Goal: Transaction & Acquisition: Book appointment/travel/reservation

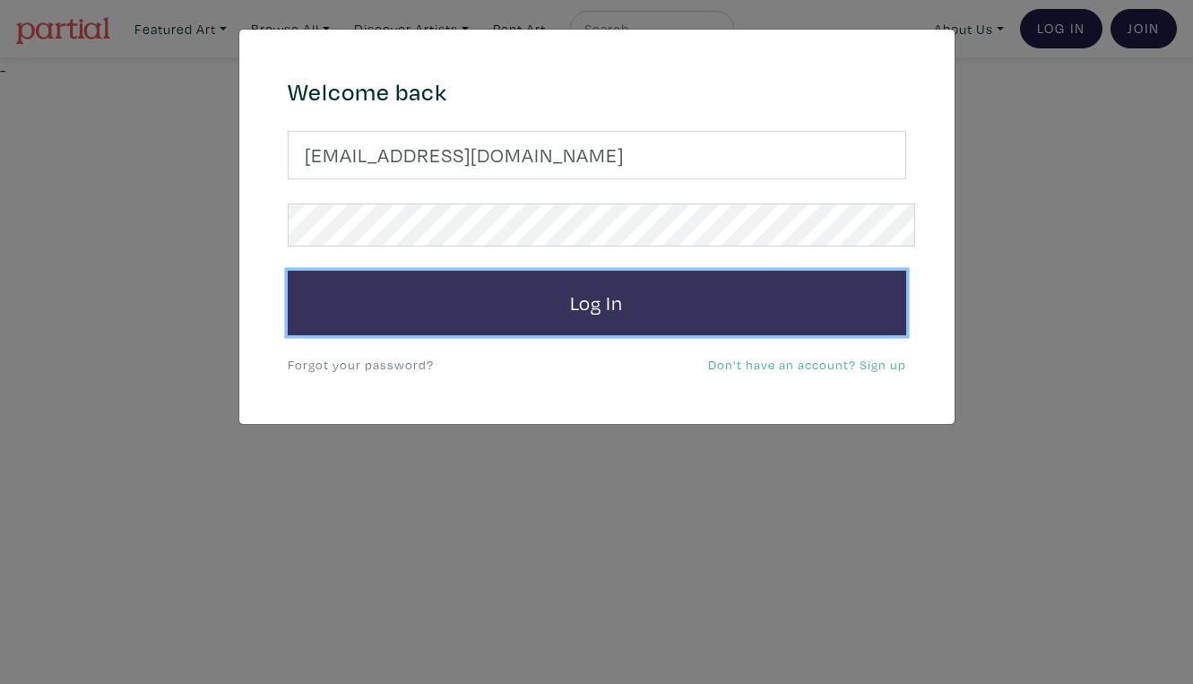
click at [634, 277] on button "Log In" at bounding box center [597, 303] width 618 height 65
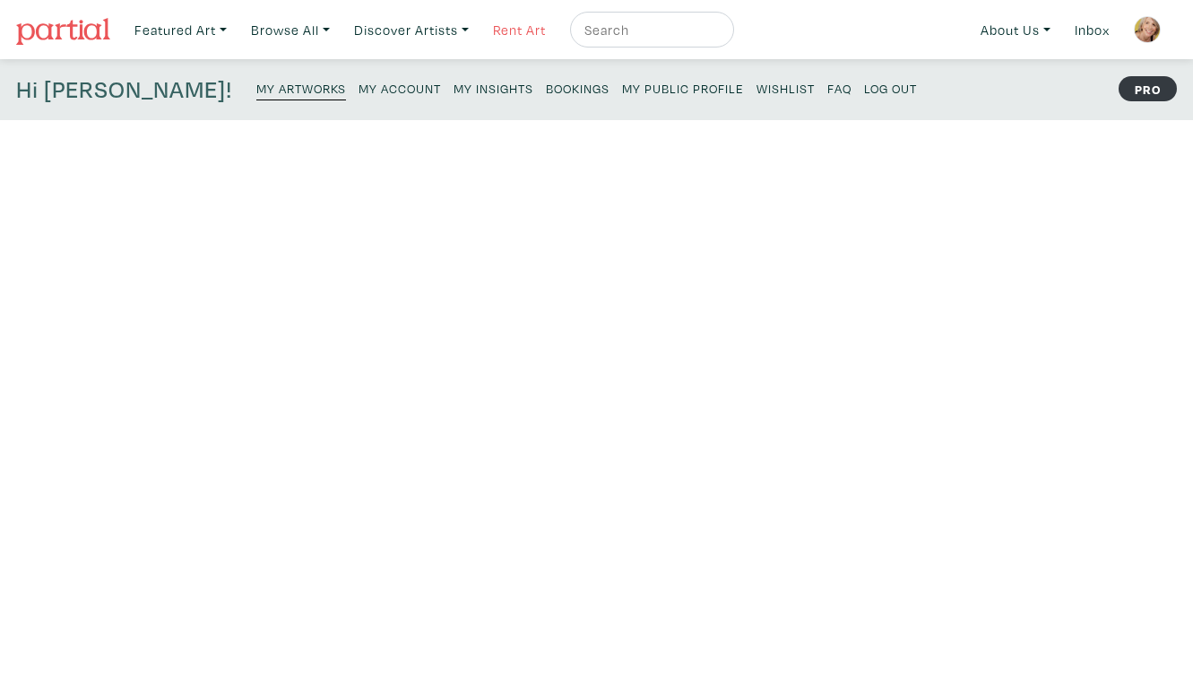
click at [486, 24] on link "Rent Art" at bounding box center [519, 30] width 69 height 37
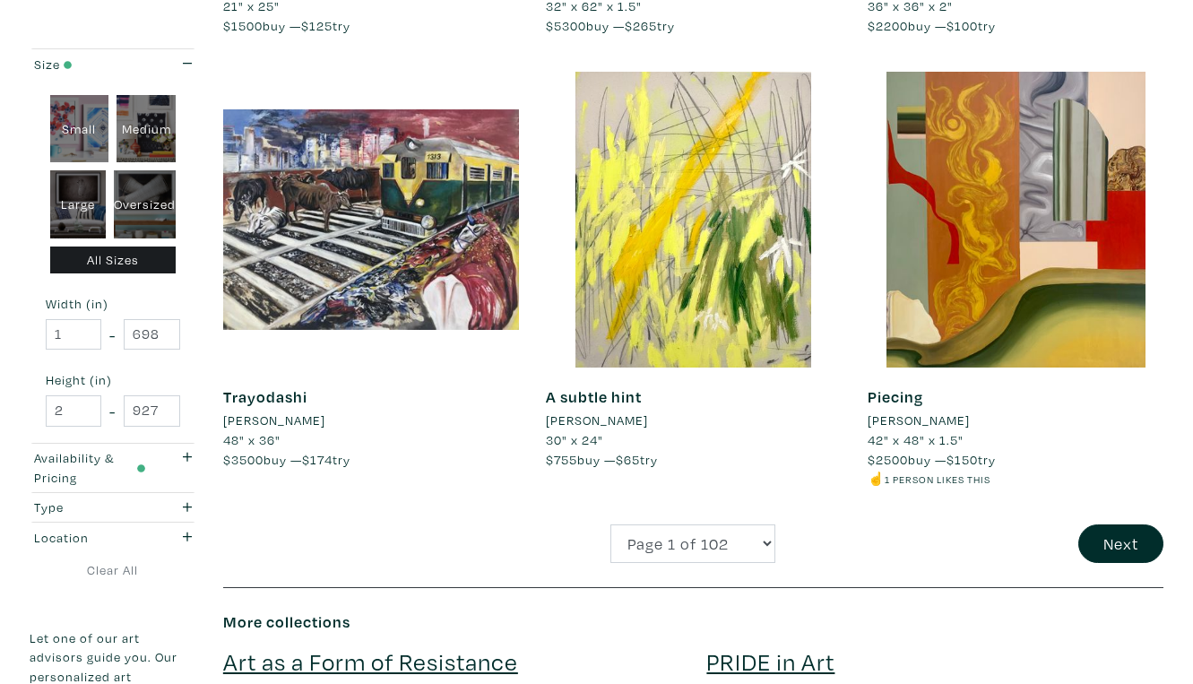
scroll to position [3405, 0]
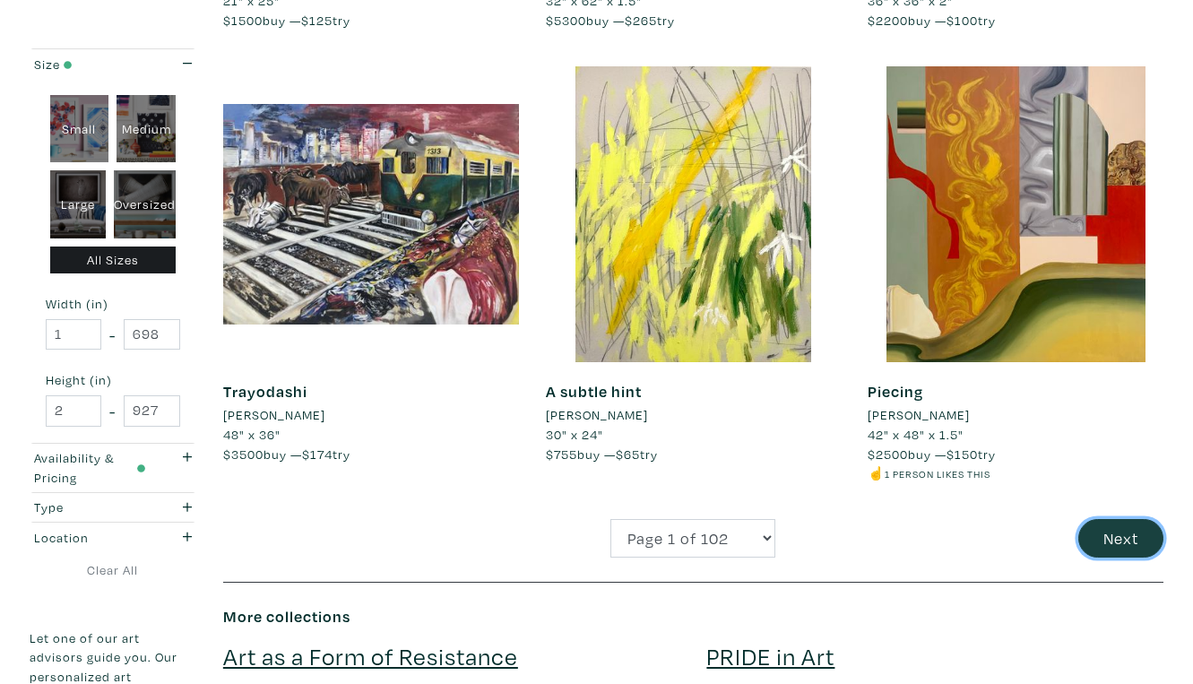
click at [1130, 519] on button "Next" at bounding box center [1120, 538] width 85 height 39
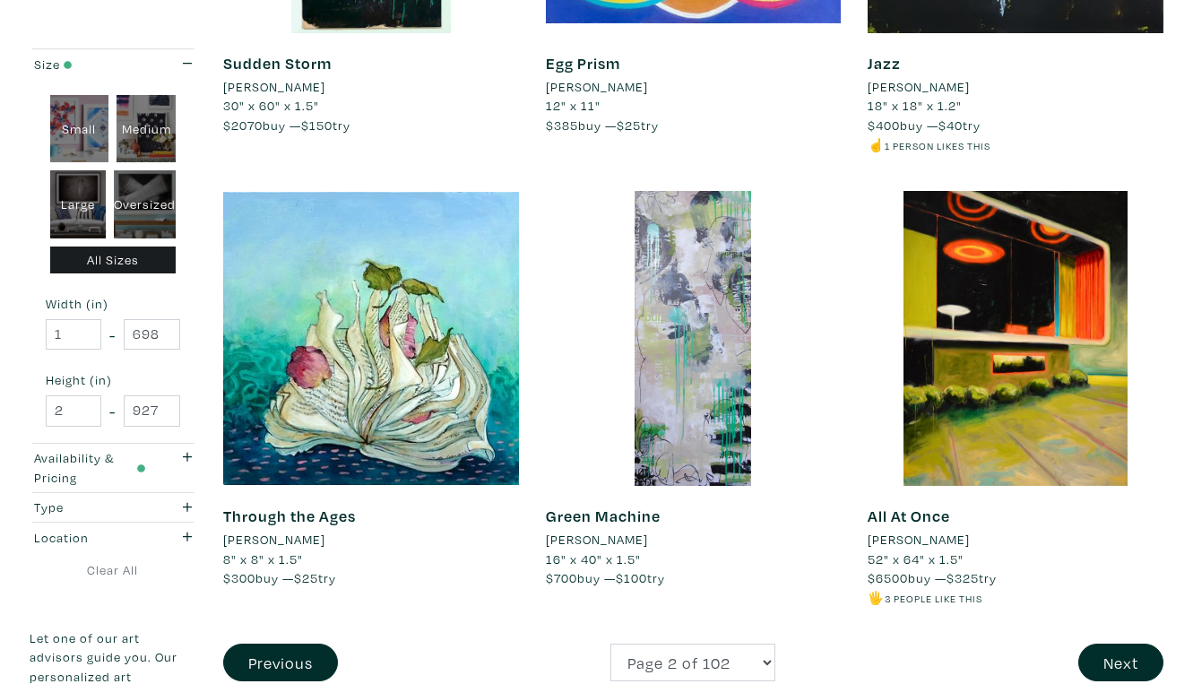
scroll to position [3302, 0]
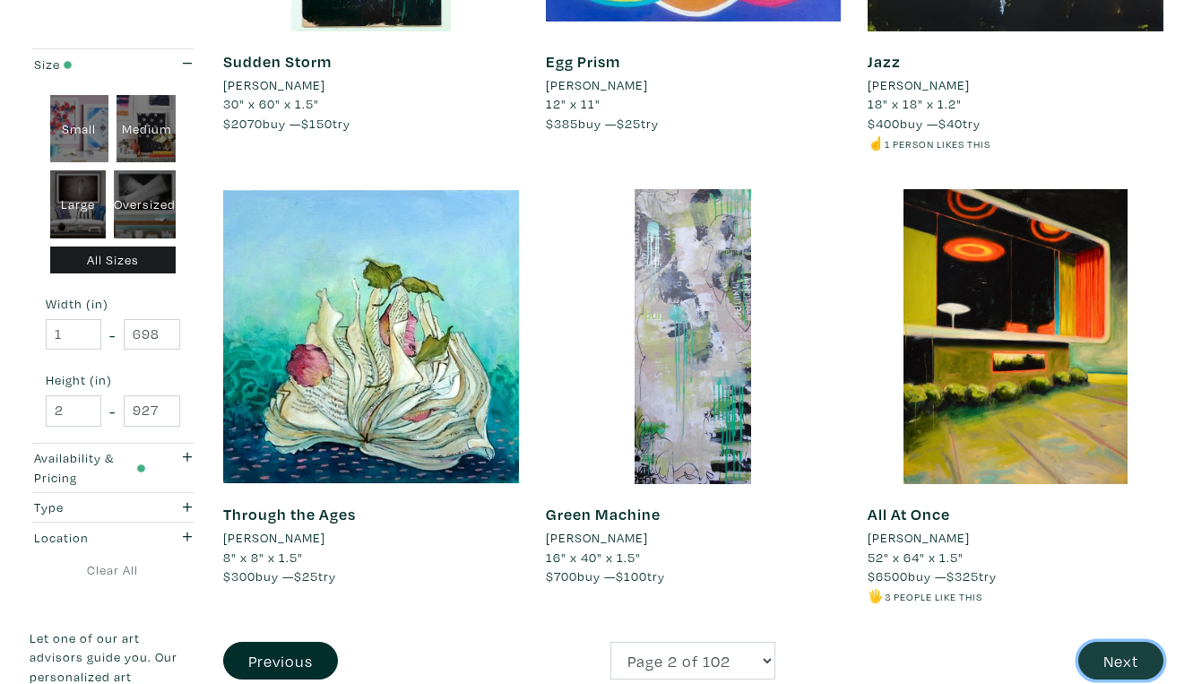
click at [1124, 642] on button "Next" at bounding box center [1120, 661] width 85 height 39
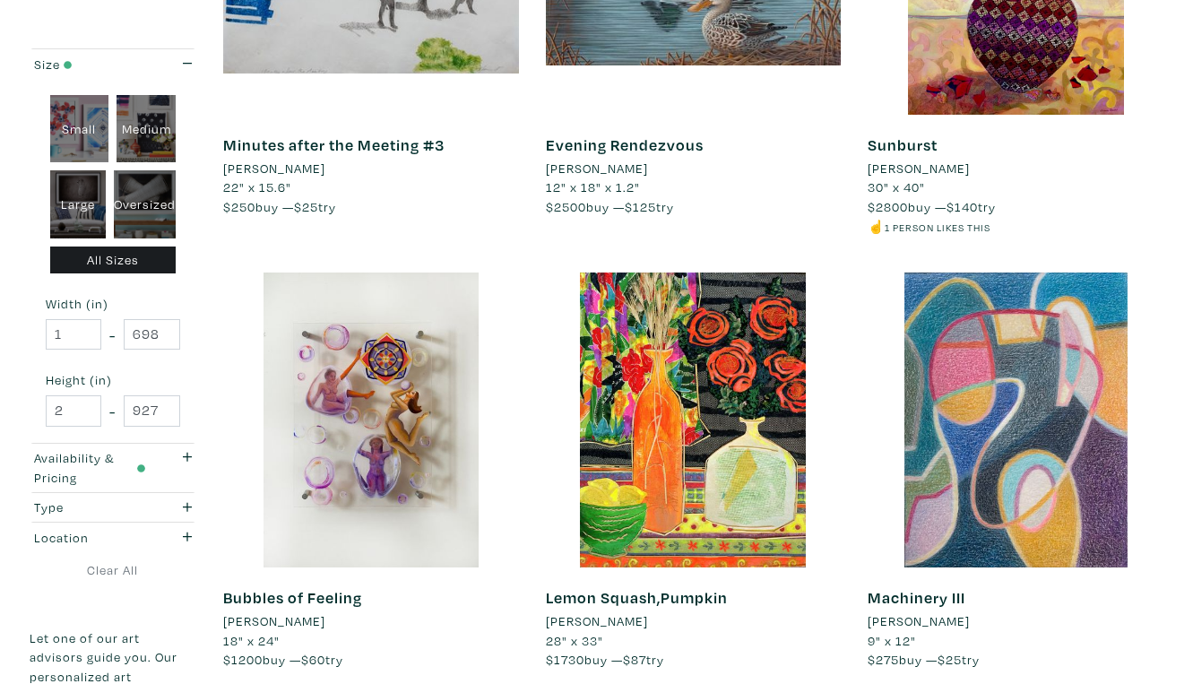
scroll to position [3220, 0]
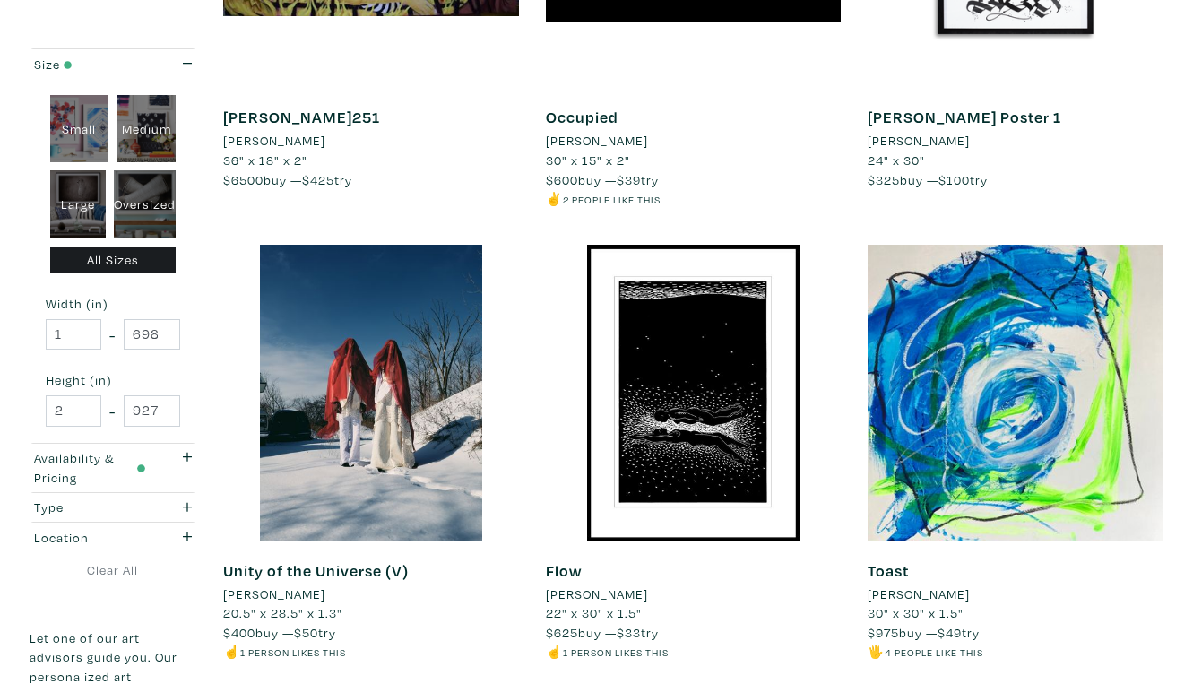
scroll to position [3268, 0]
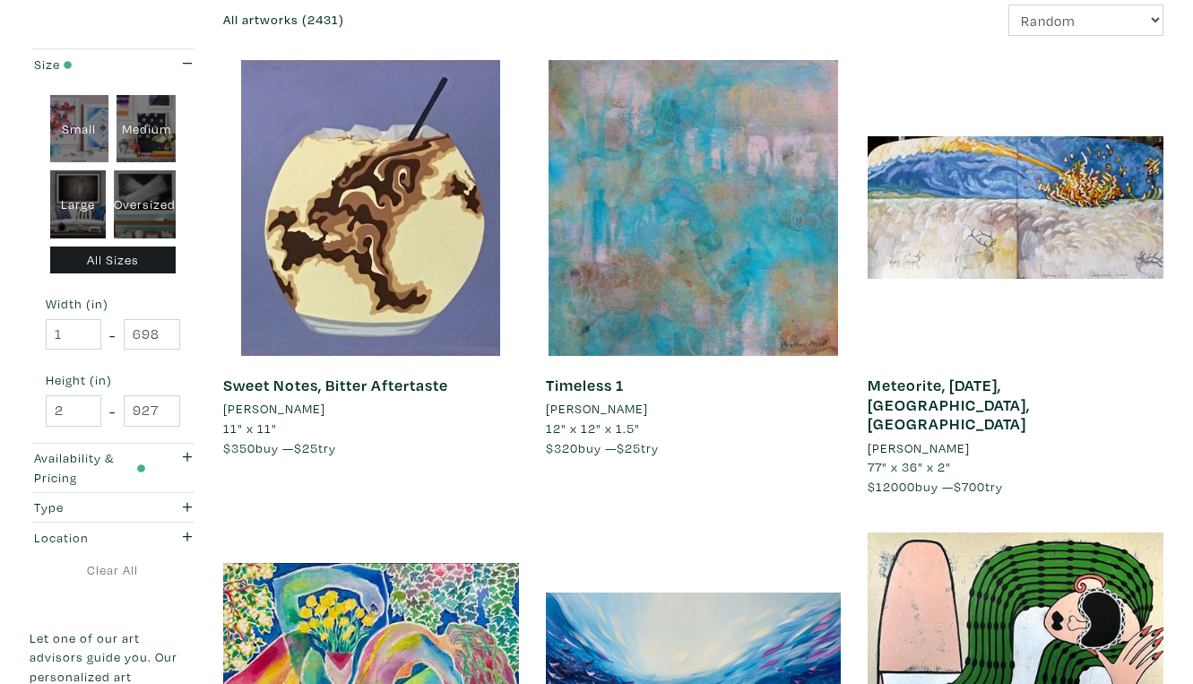
scroll to position [254, 0]
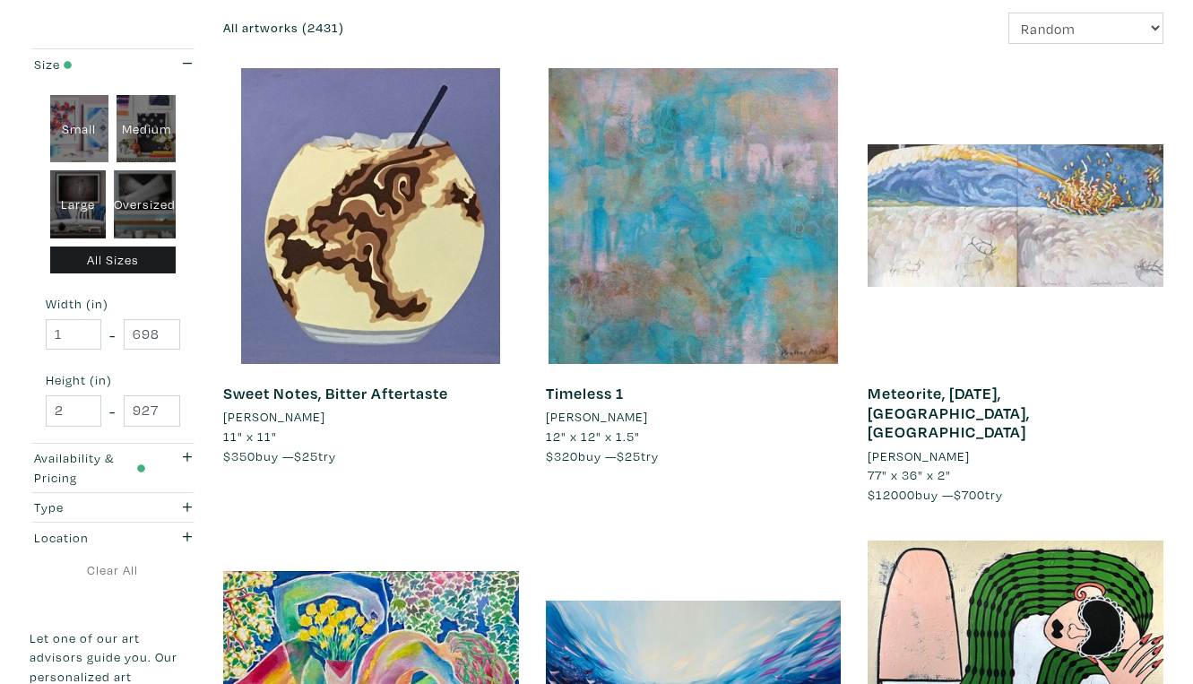
click at [968, 184] on div at bounding box center [1015, 216] width 296 height 296
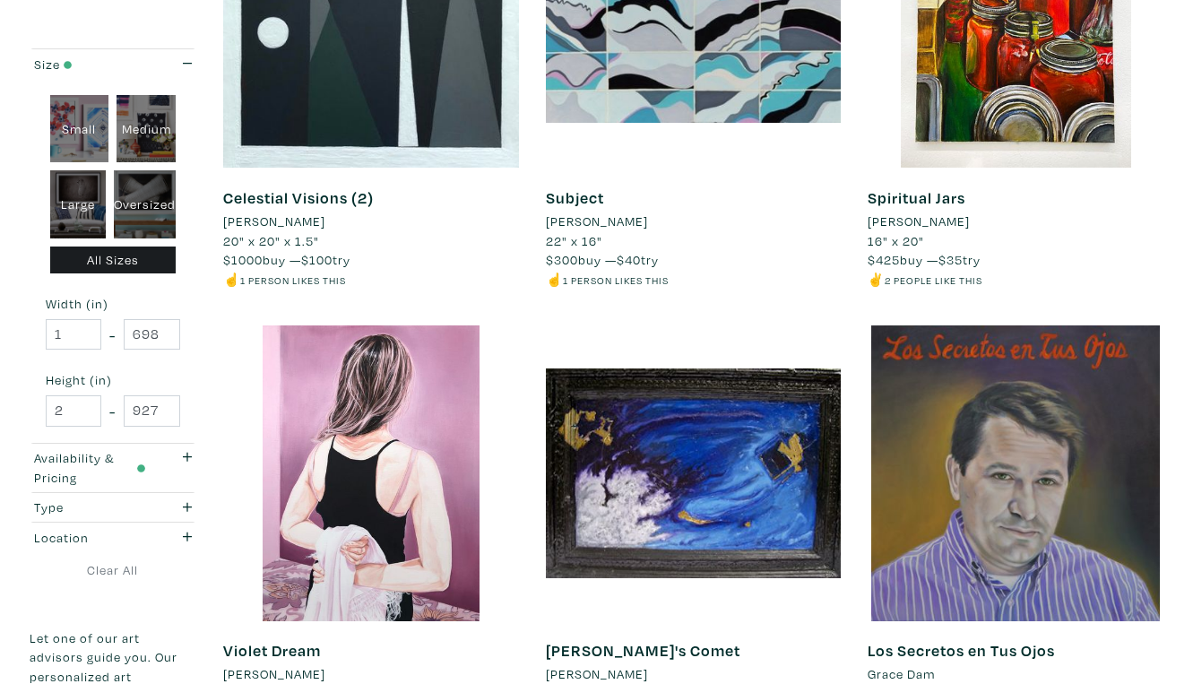
scroll to position [3205, 0]
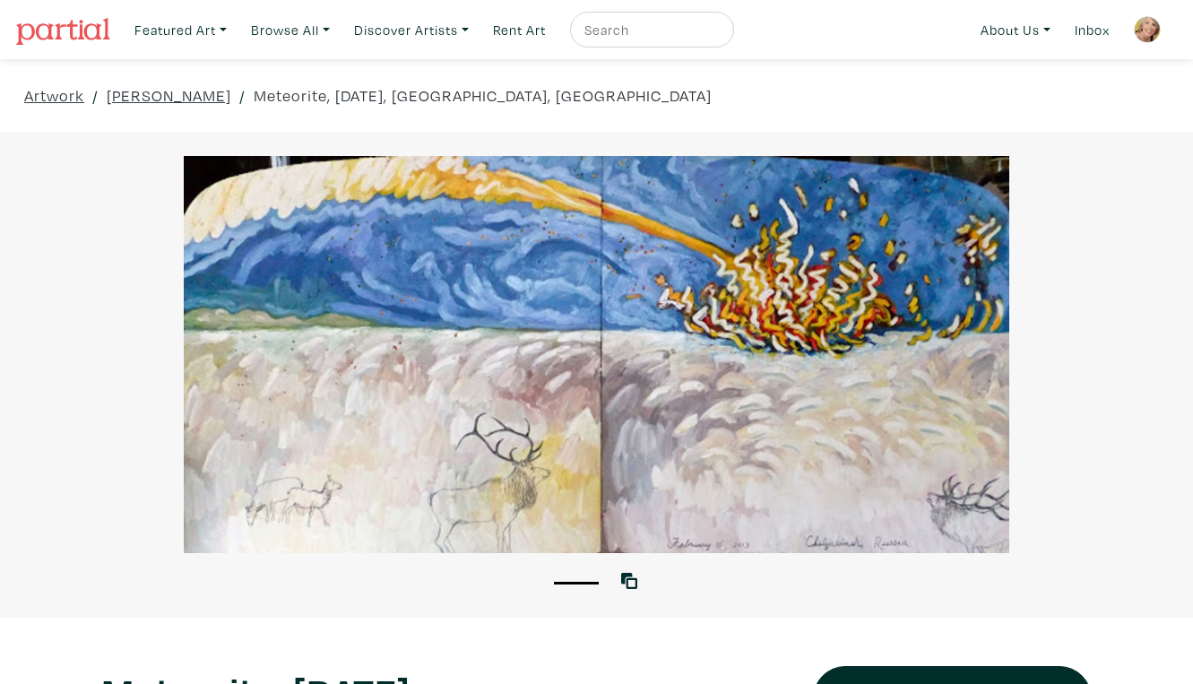
scroll to position [37, 0]
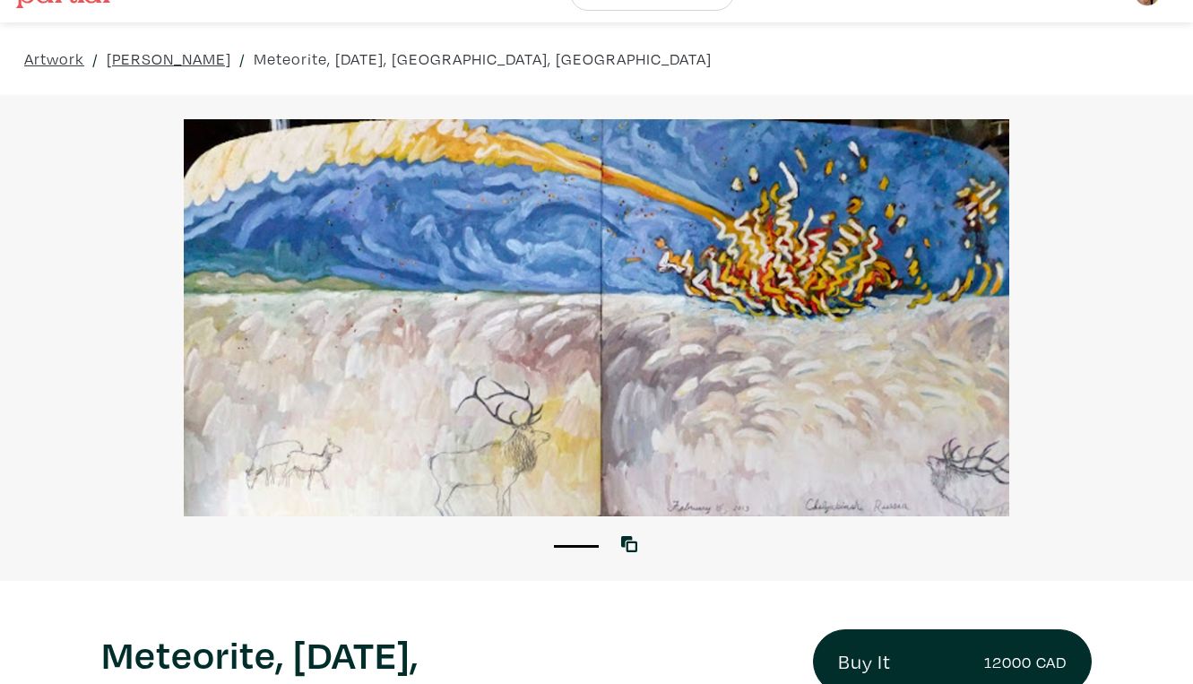
click at [852, 359] on div at bounding box center [596, 317] width 1193 height 397
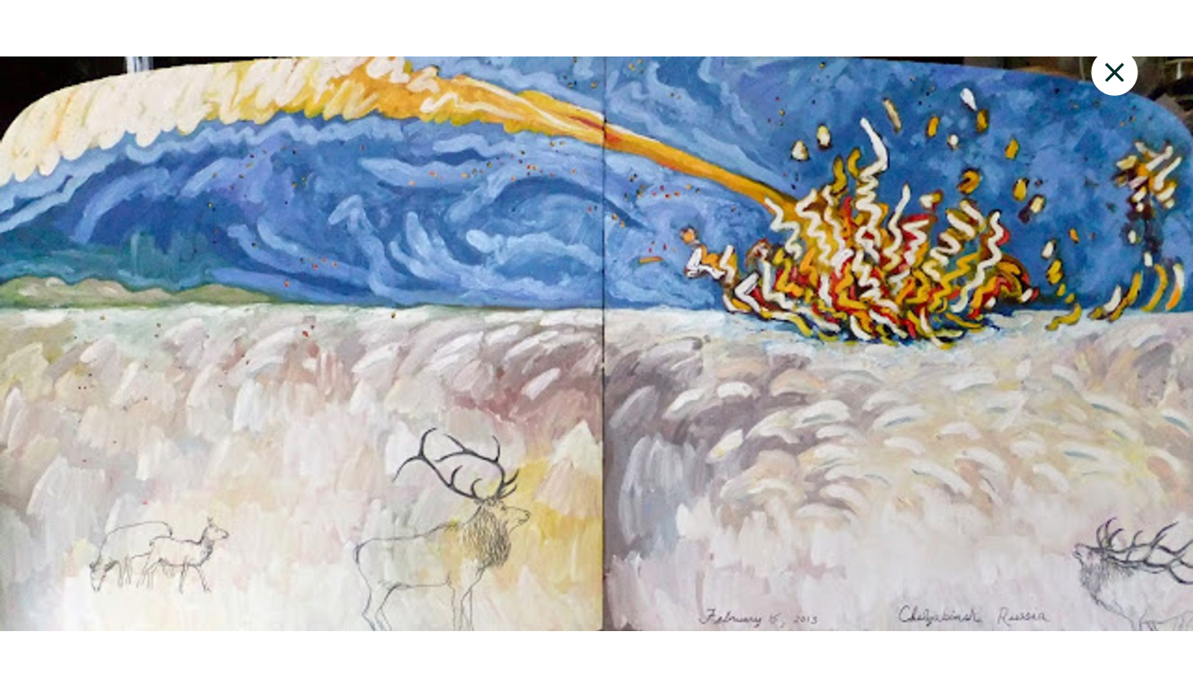
click at [956, 373] on div at bounding box center [596, 344] width 1193 height 640
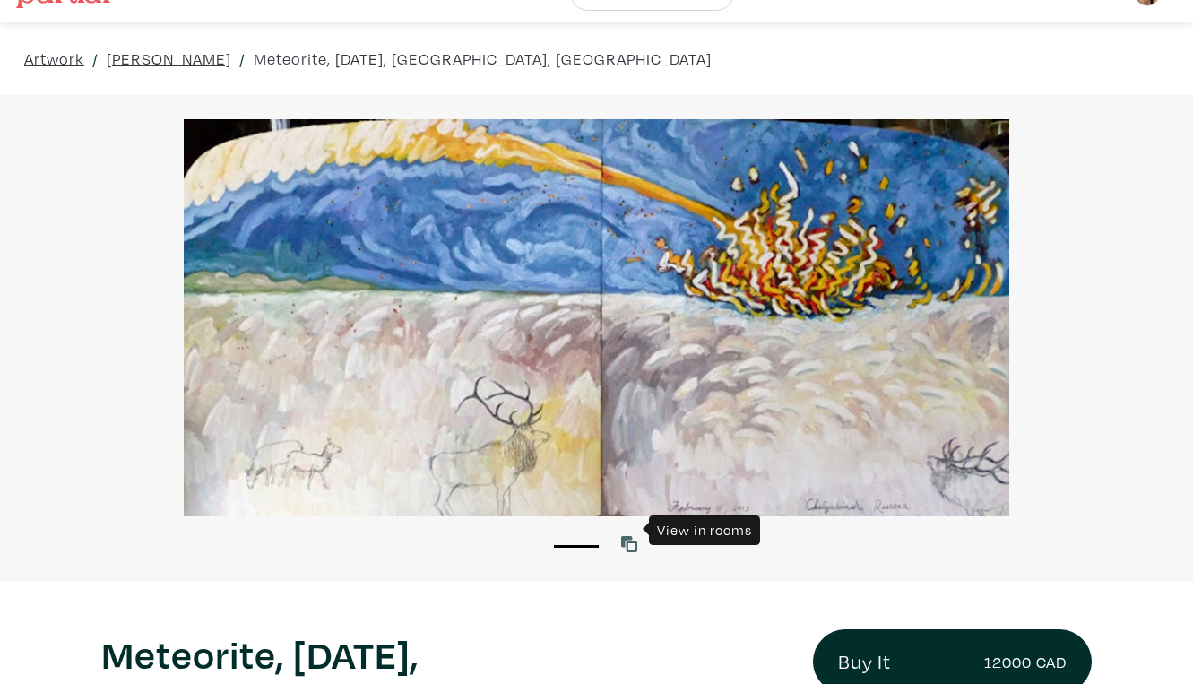
click at [632, 536] on icon at bounding box center [629, 544] width 16 height 16
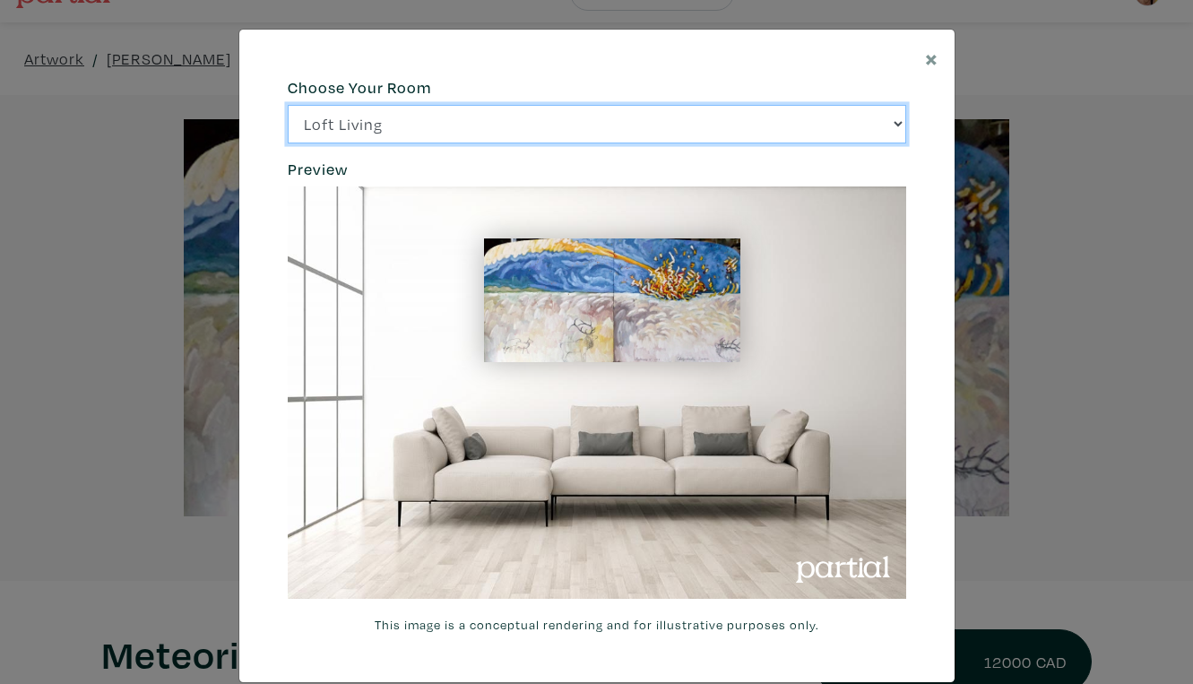
click option "Bright Bedroom" at bounding box center [0, 0] width 0 height 0
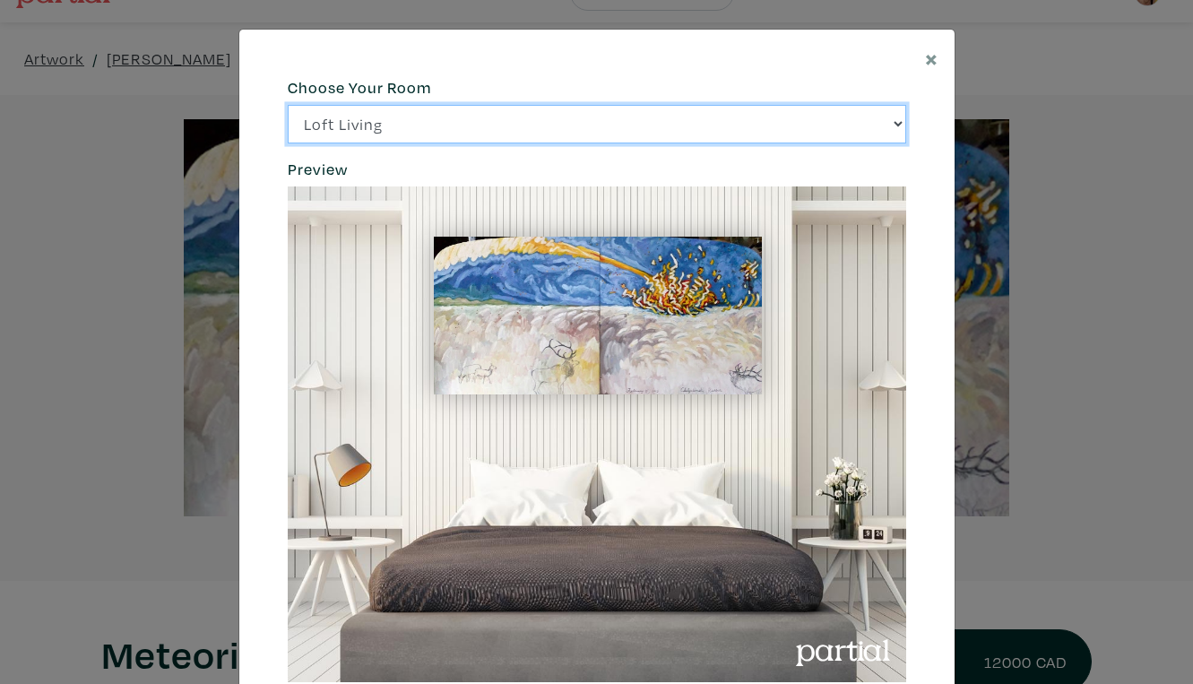
click option "City Office" at bounding box center [0, 0] width 0 height 0
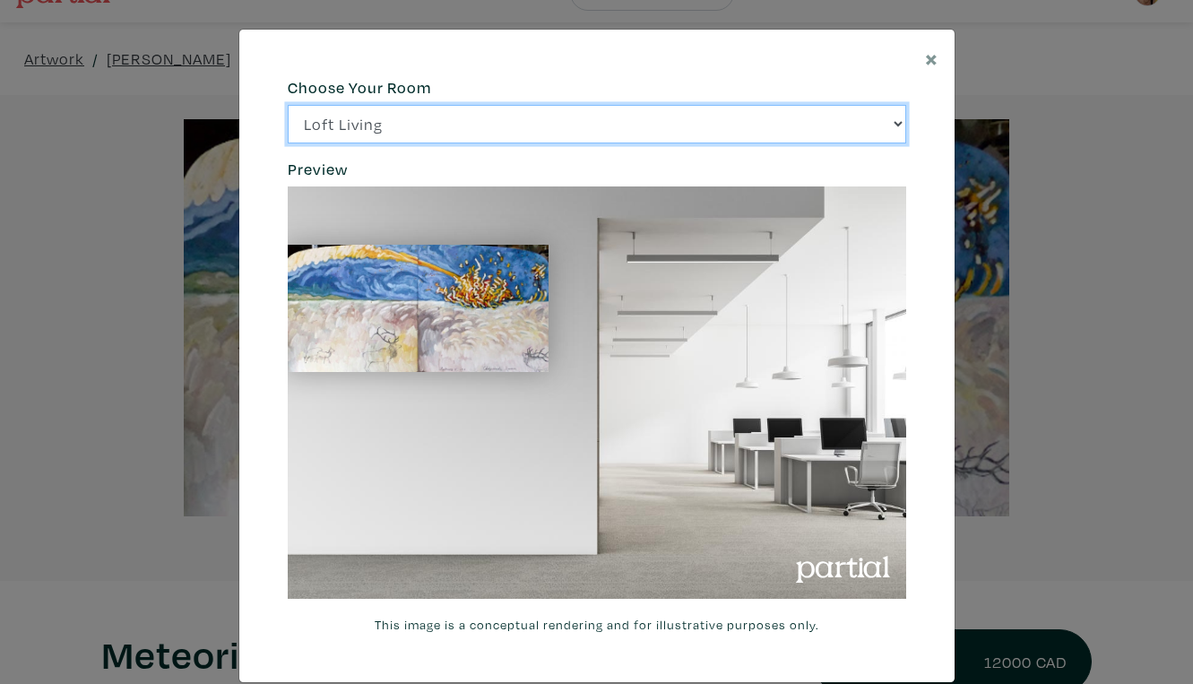
select select "/thumb/phpThumb.php?src=https%3A%2F%2Flabs.partial.gallery%2Fprojects%2Frenderi…"
click option "Gallery Space" at bounding box center [0, 0] width 0 height 0
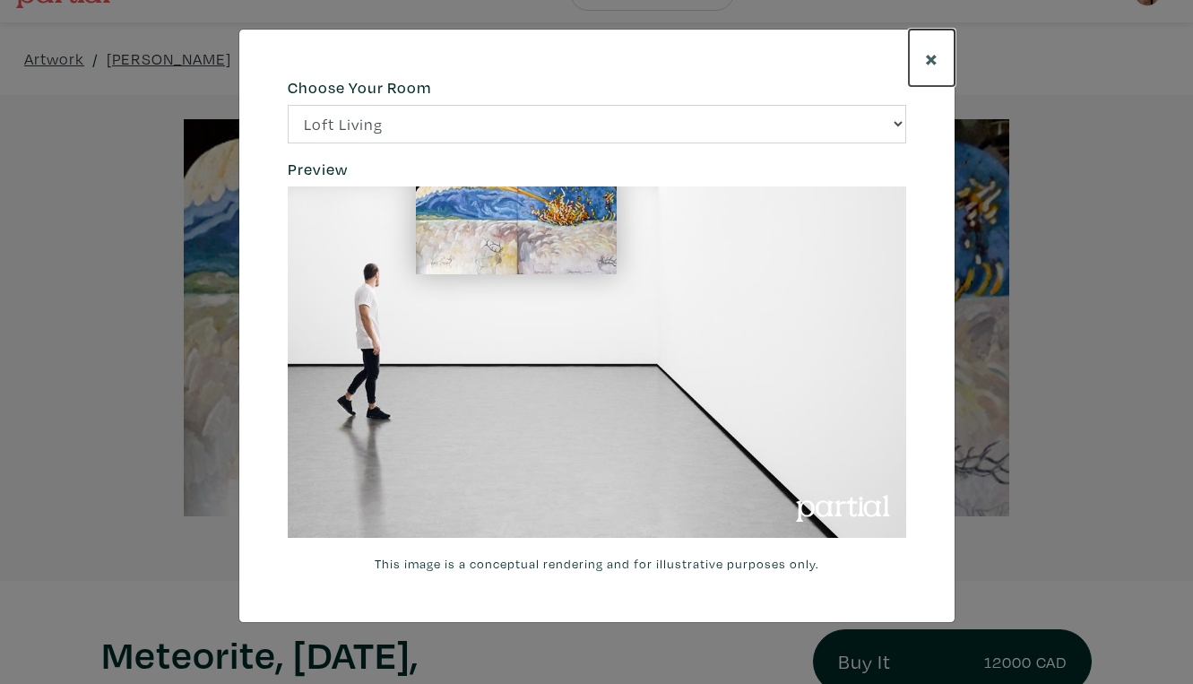
click at [936, 47] on span "×" at bounding box center [931, 57] width 13 height 31
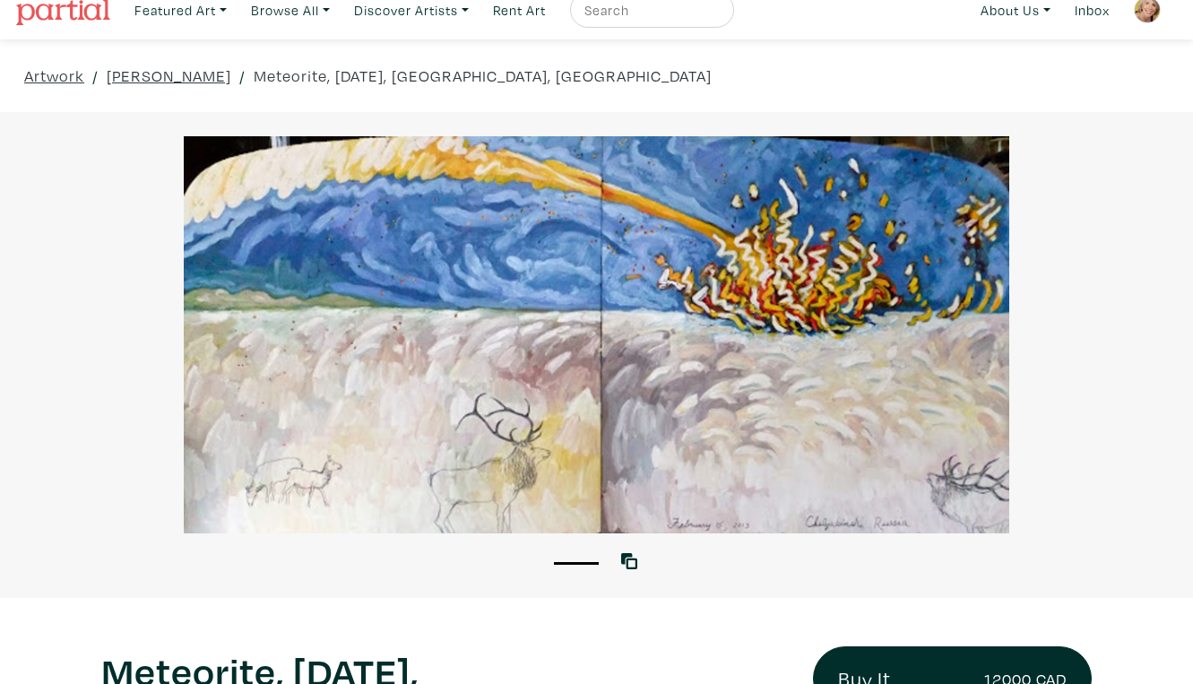
scroll to position [12, 0]
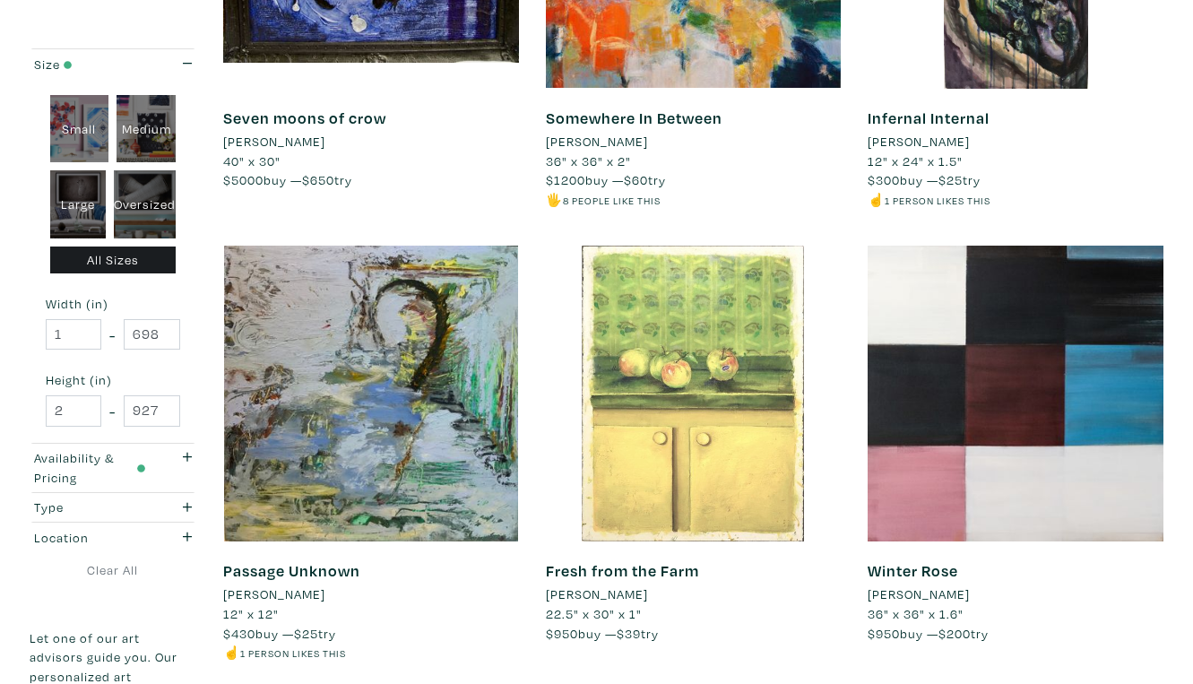
scroll to position [3227, 0]
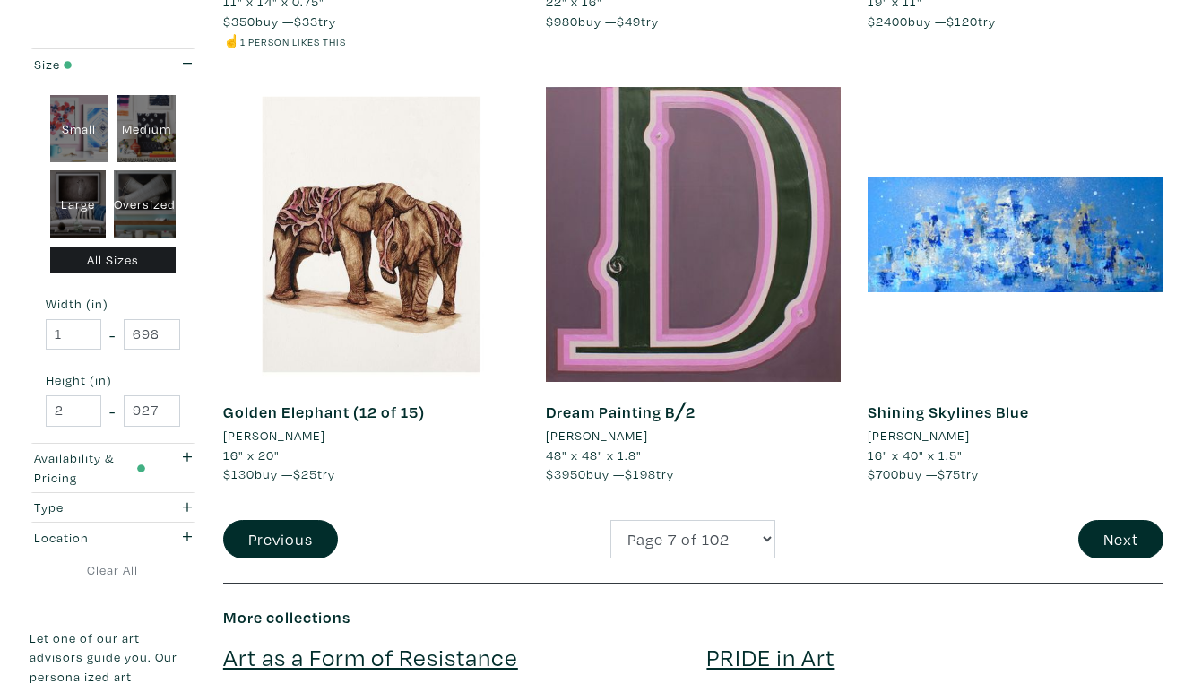
scroll to position [3407, 0]
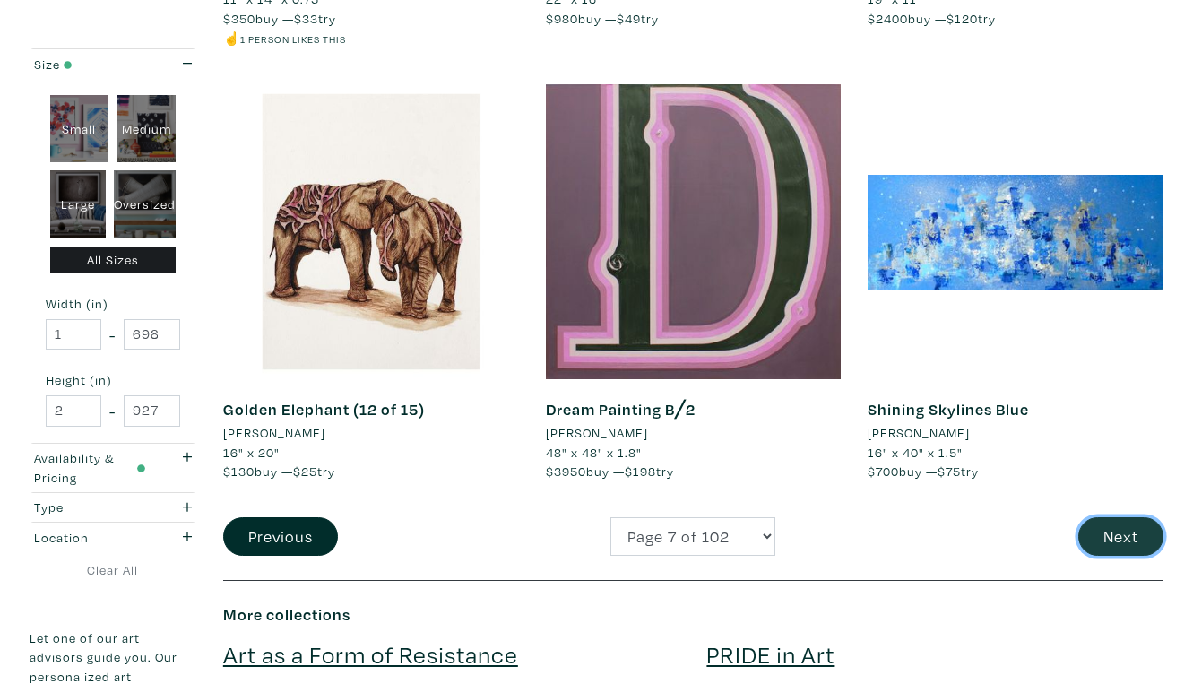
click at [1127, 517] on button "Next" at bounding box center [1120, 536] width 85 height 39
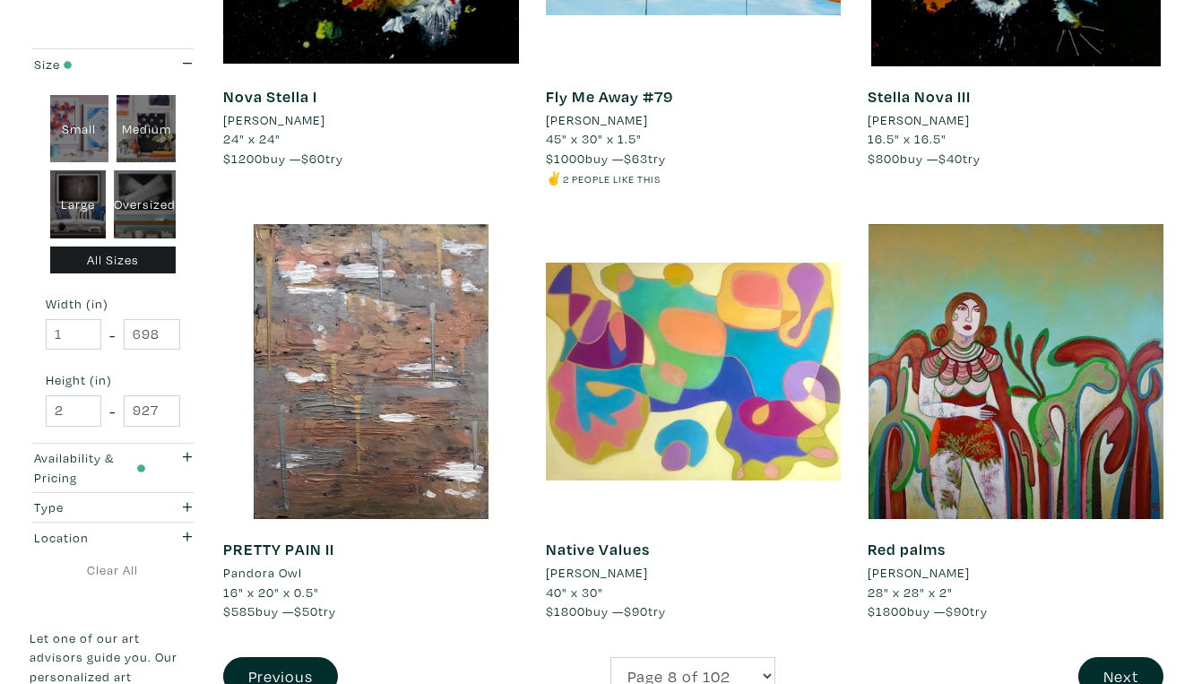
scroll to position [3281, 0]
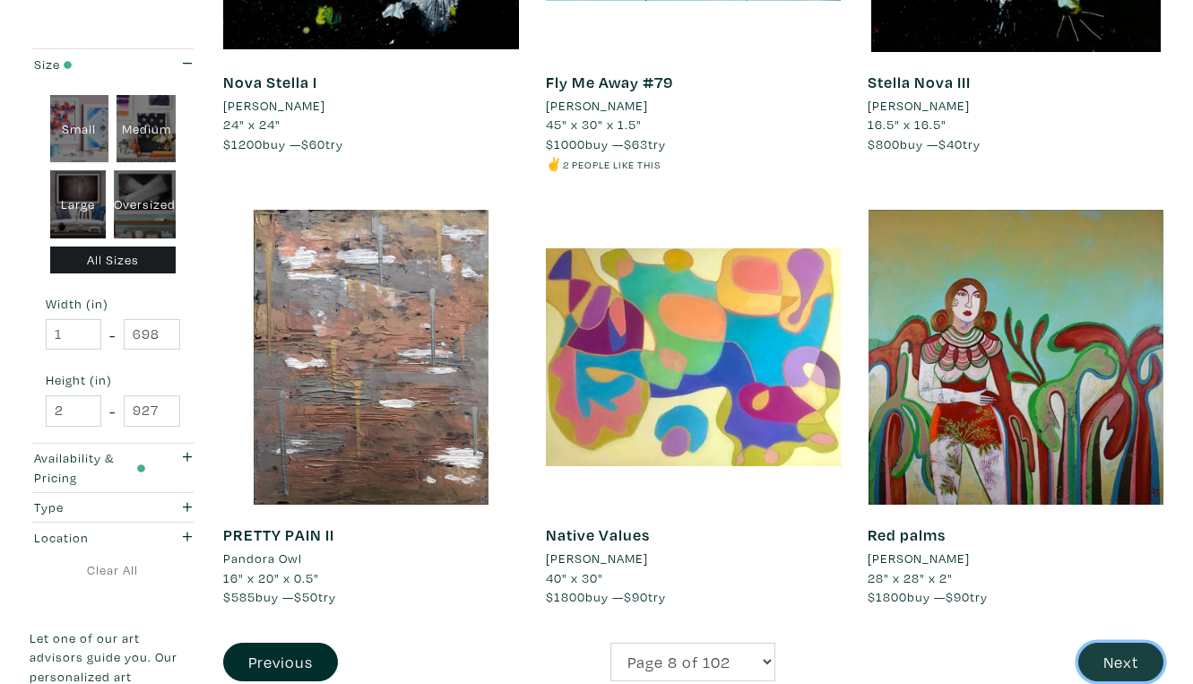
click at [1135, 642] on button "Next" at bounding box center [1120, 661] width 85 height 39
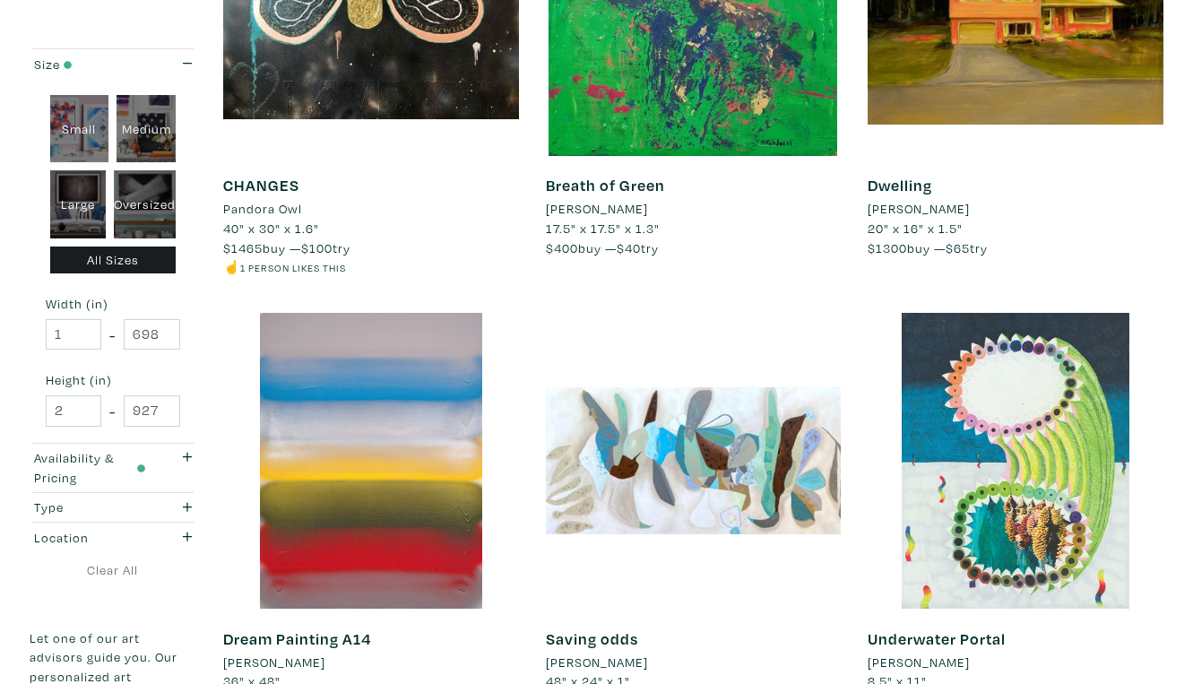
scroll to position [3198, 0]
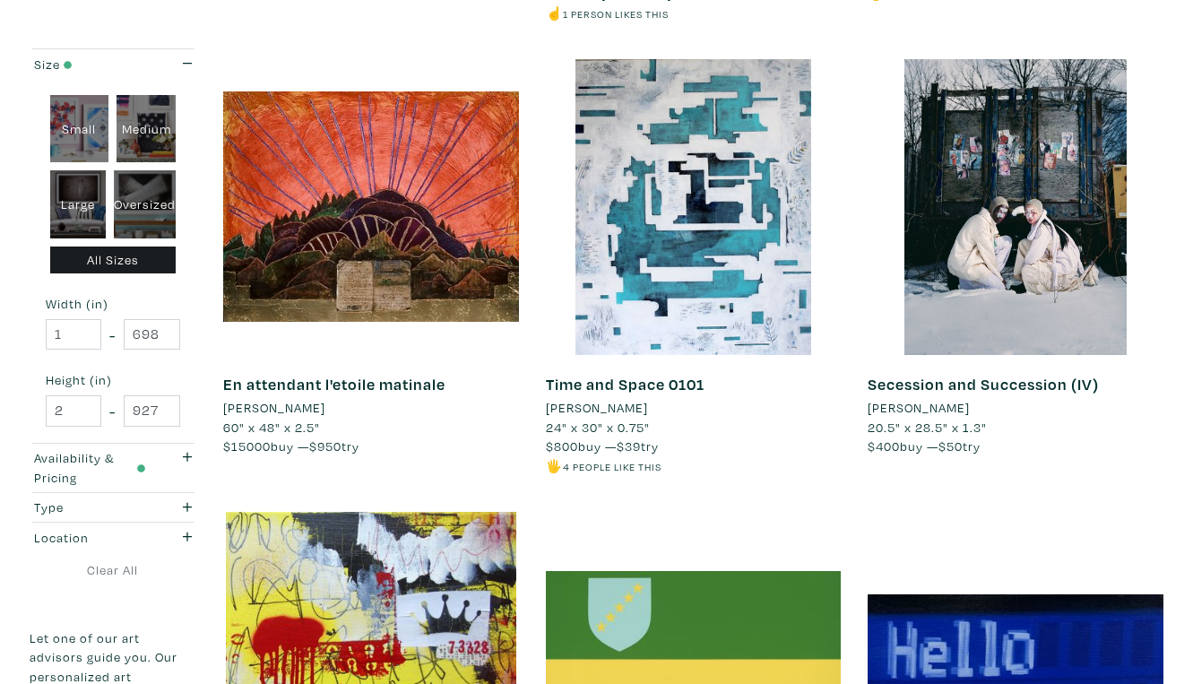
scroll to position [741, 0]
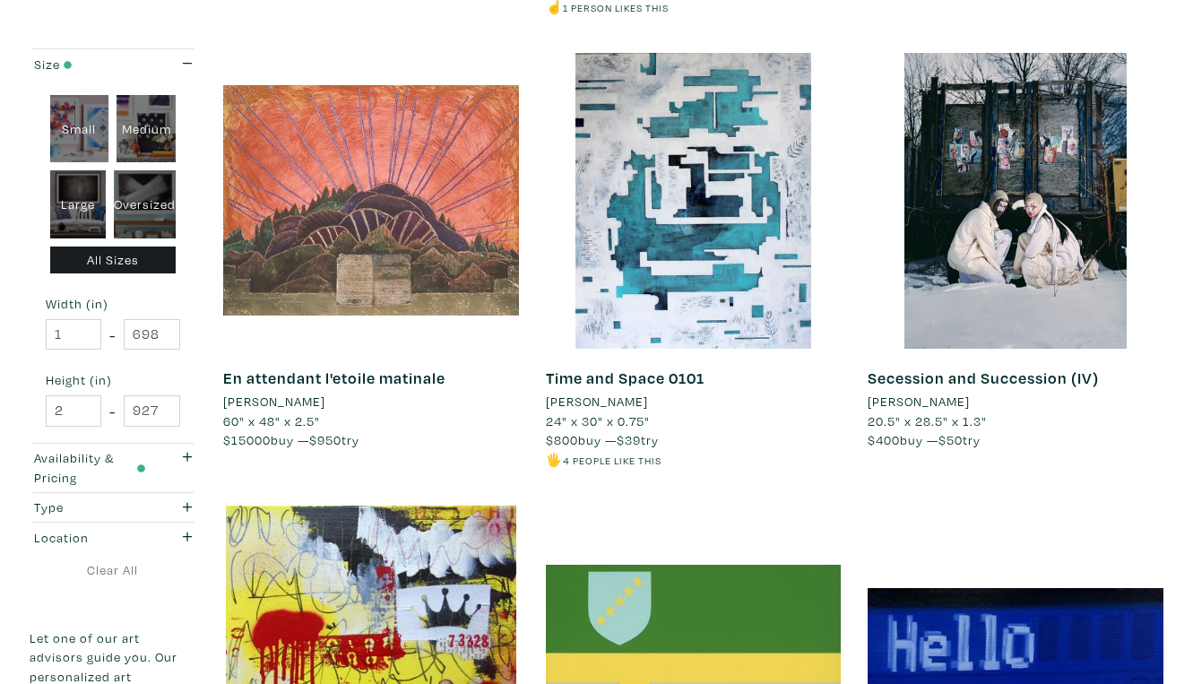
click at [404, 123] on div at bounding box center [371, 201] width 296 height 296
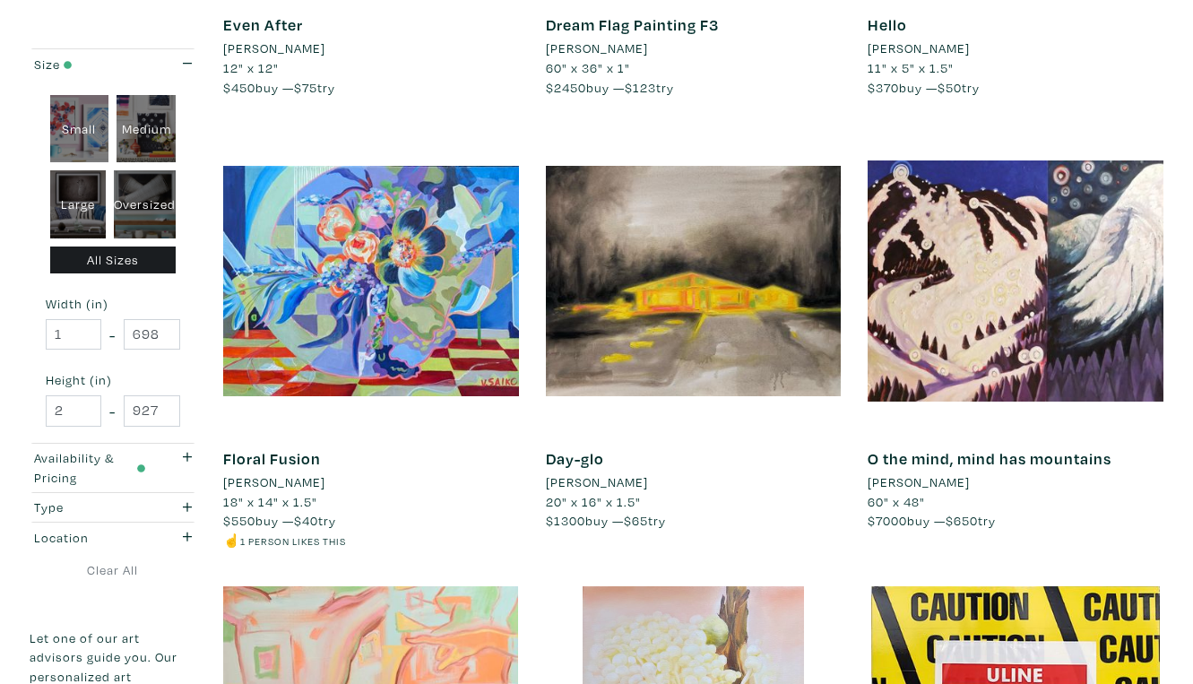
scroll to position [1550, 0]
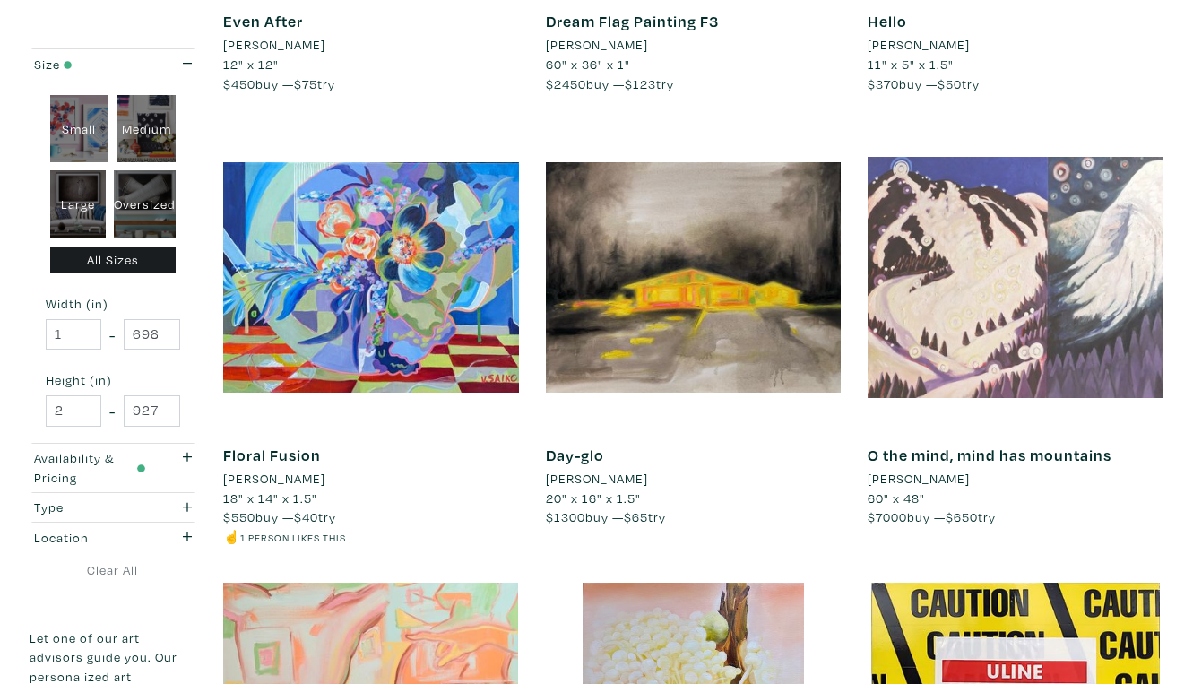
click at [1039, 175] on div at bounding box center [1015, 278] width 296 height 296
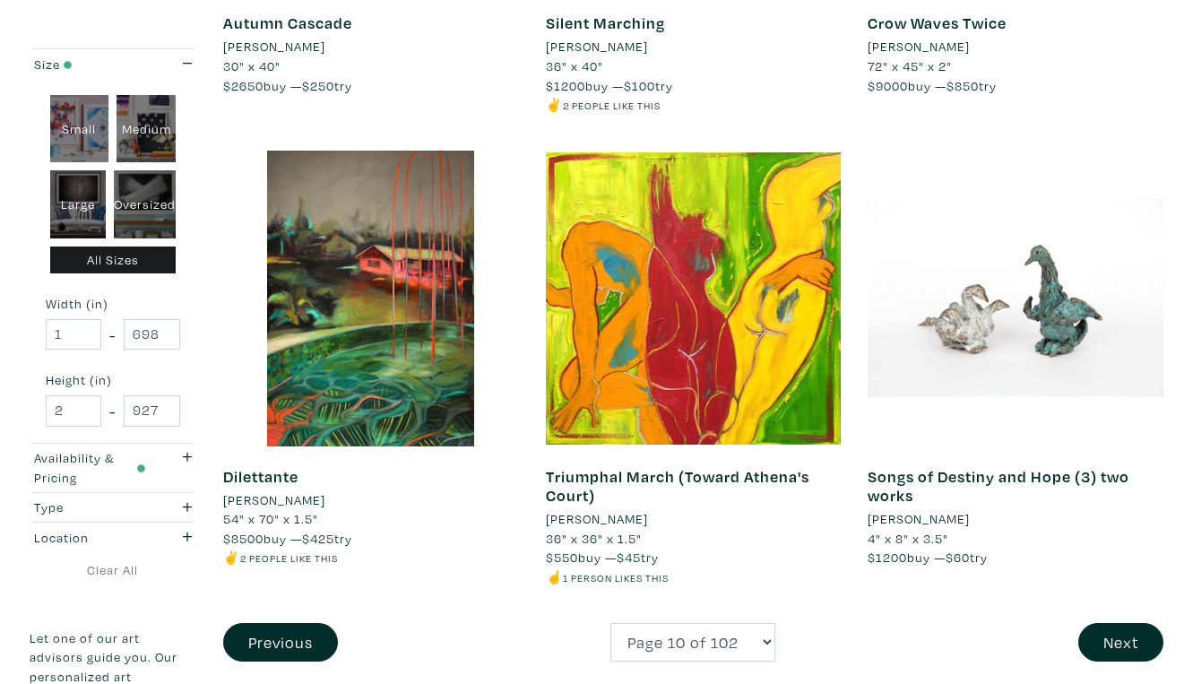
scroll to position [3445, 0]
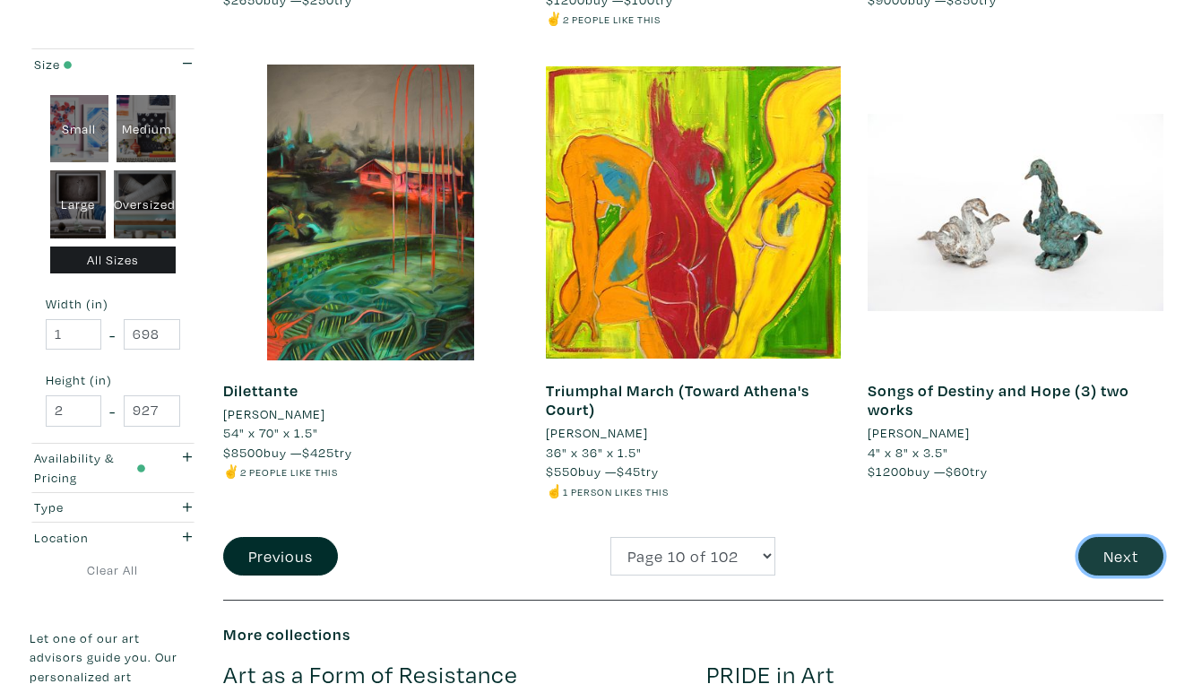
click at [1123, 537] on button "Next" at bounding box center [1120, 556] width 85 height 39
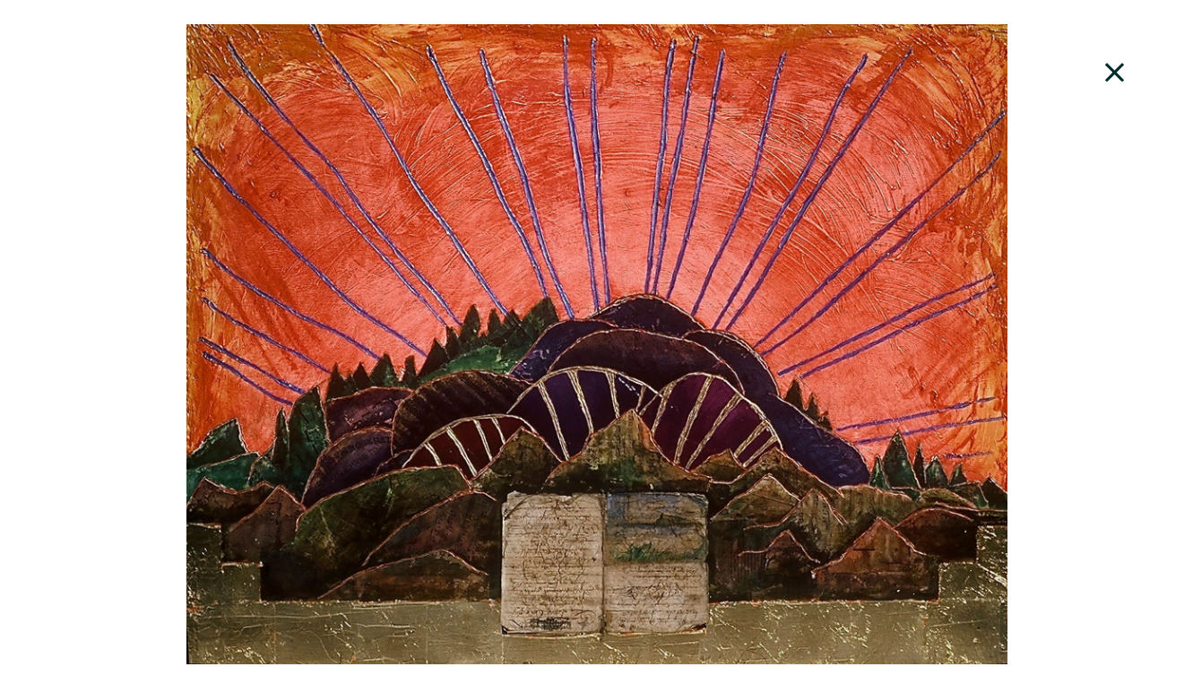
click at [1042, 452] on div at bounding box center [596, 344] width 1193 height 640
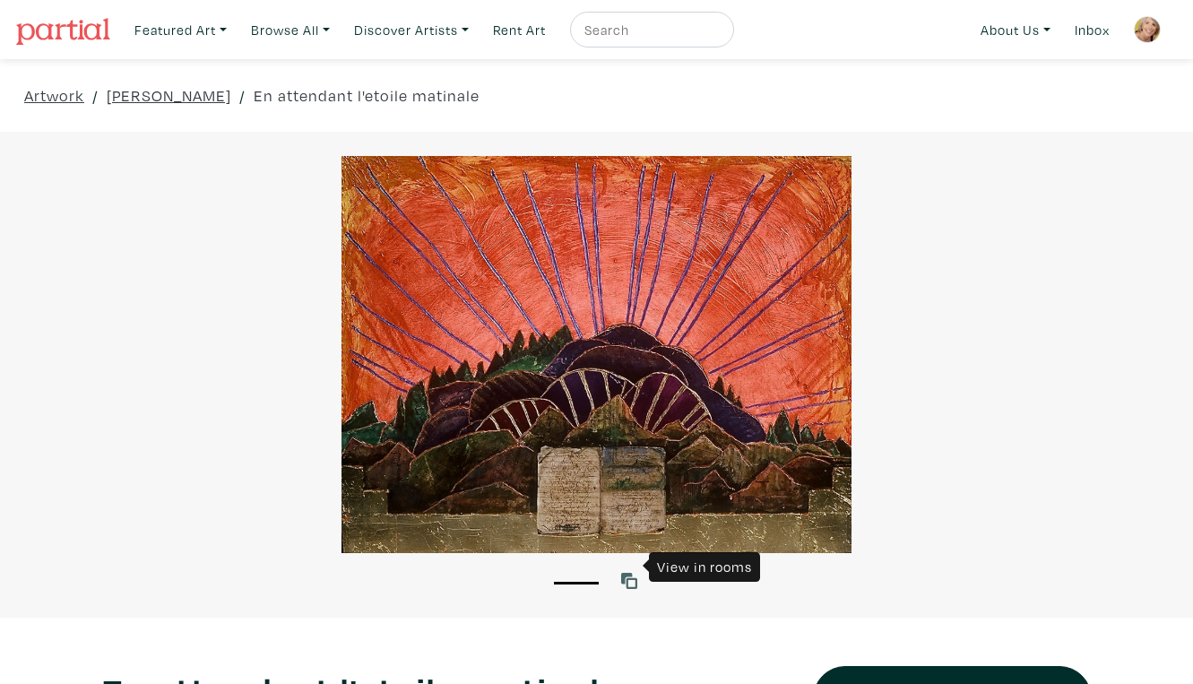
click at [627, 573] on icon at bounding box center [629, 581] width 16 height 16
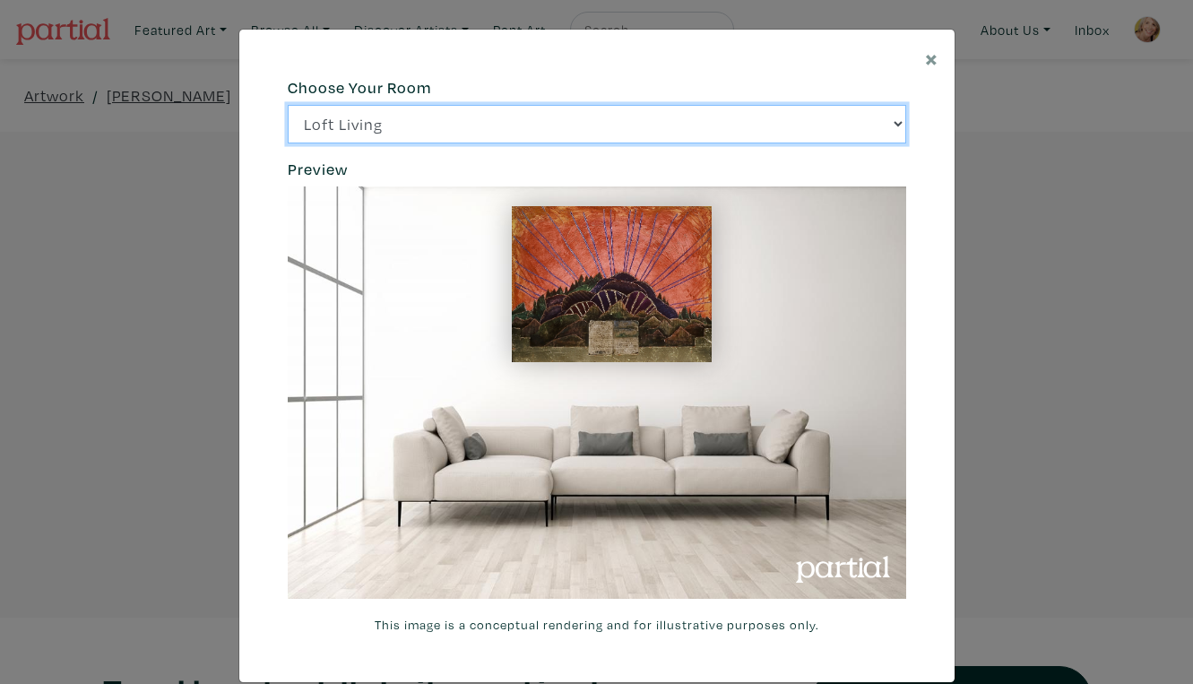
click option "Bright Bedroom" at bounding box center [0, 0] width 0 height 0
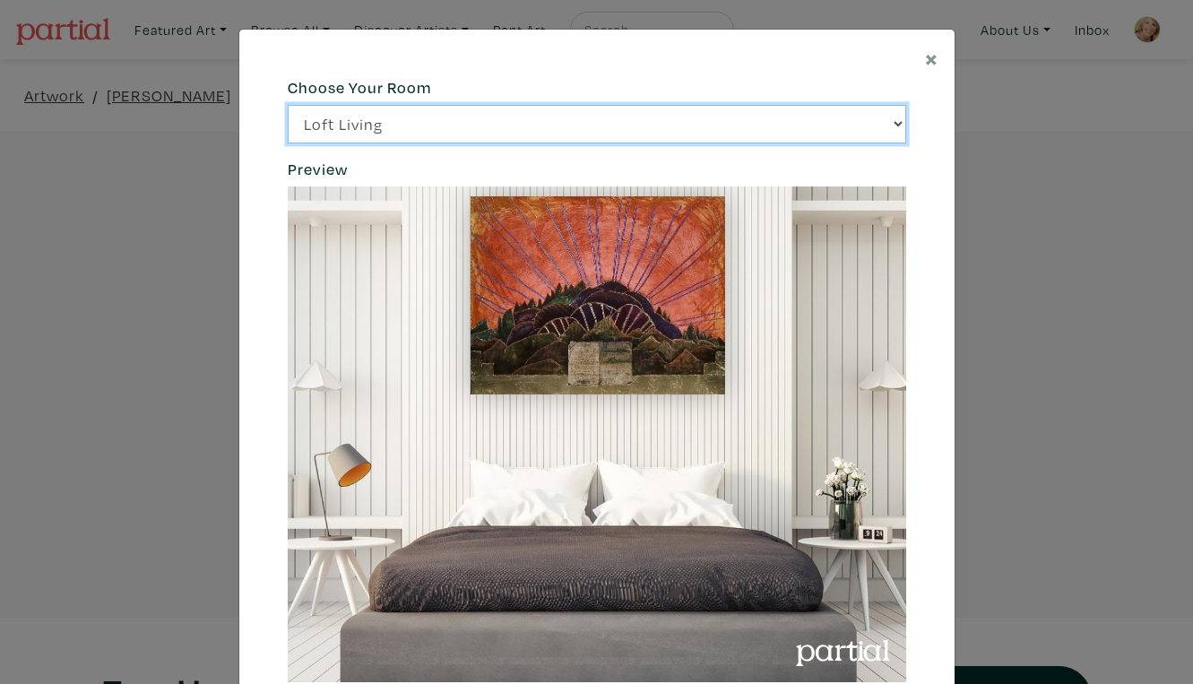
select select "/thumb/phpThumb.php?src=https%3A%2F%2Flabs.partial.gallery%2Fprojects%2Frenderi…"
click option "City Office" at bounding box center [0, 0] width 0 height 0
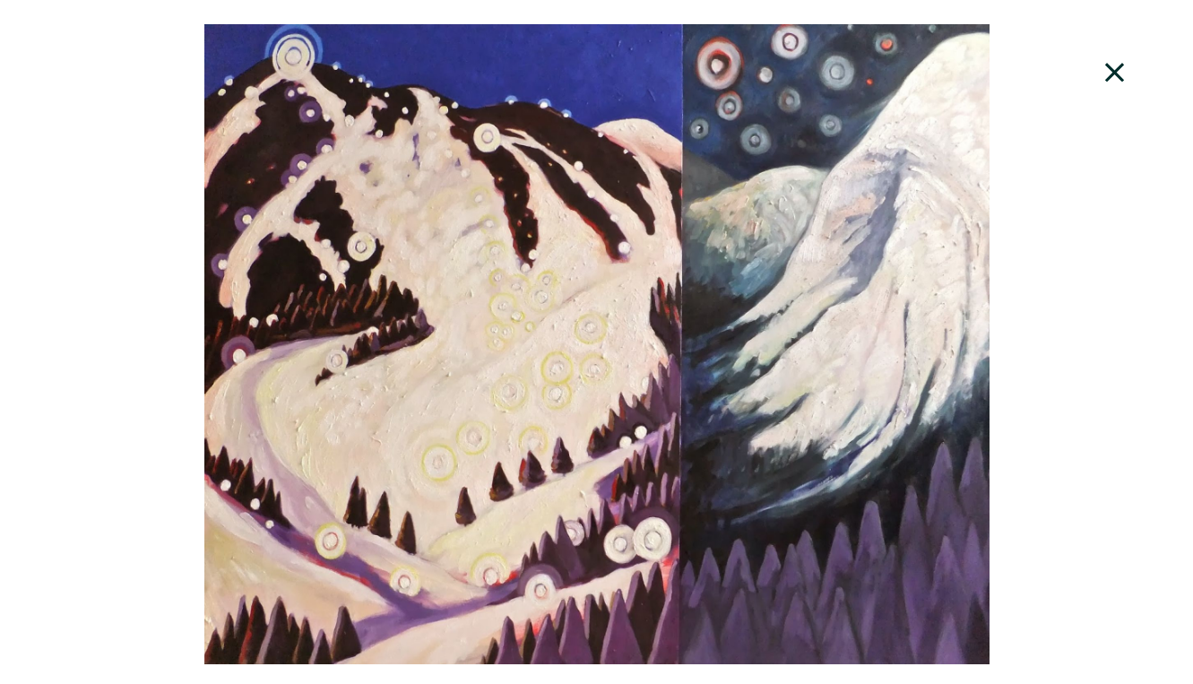
scroll to position [383, 0]
click at [1121, 62] on icon at bounding box center [1114, 72] width 61 height 48
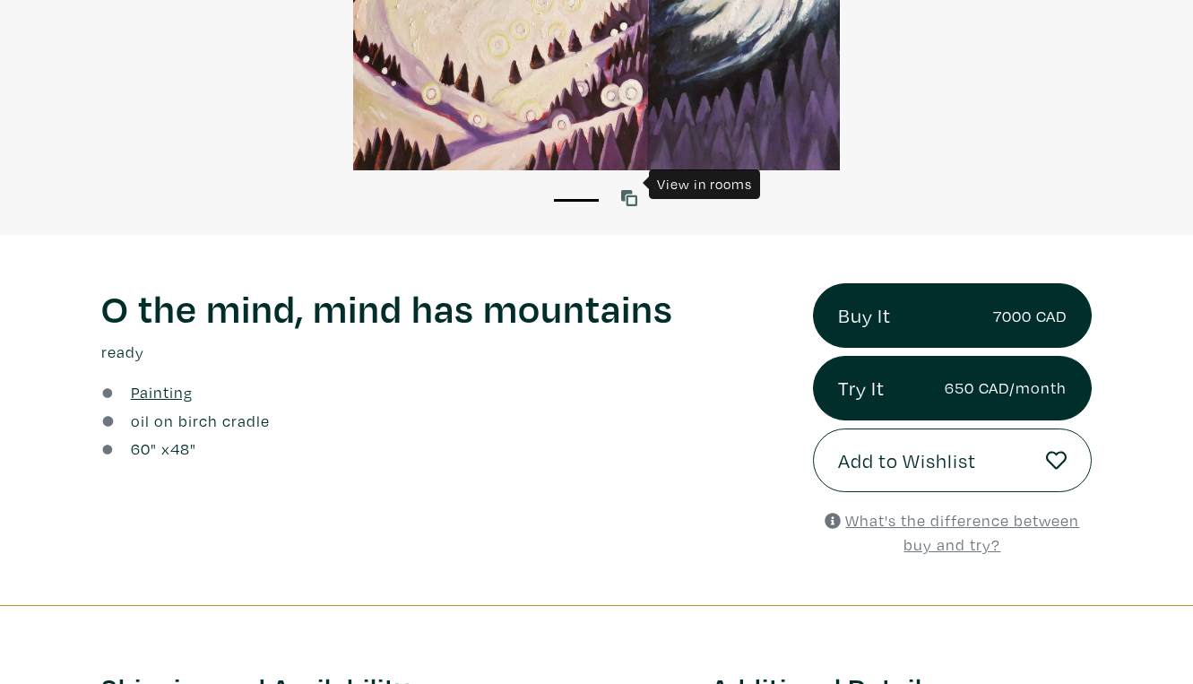
click at [628, 190] on icon at bounding box center [629, 198] width 16 height 16
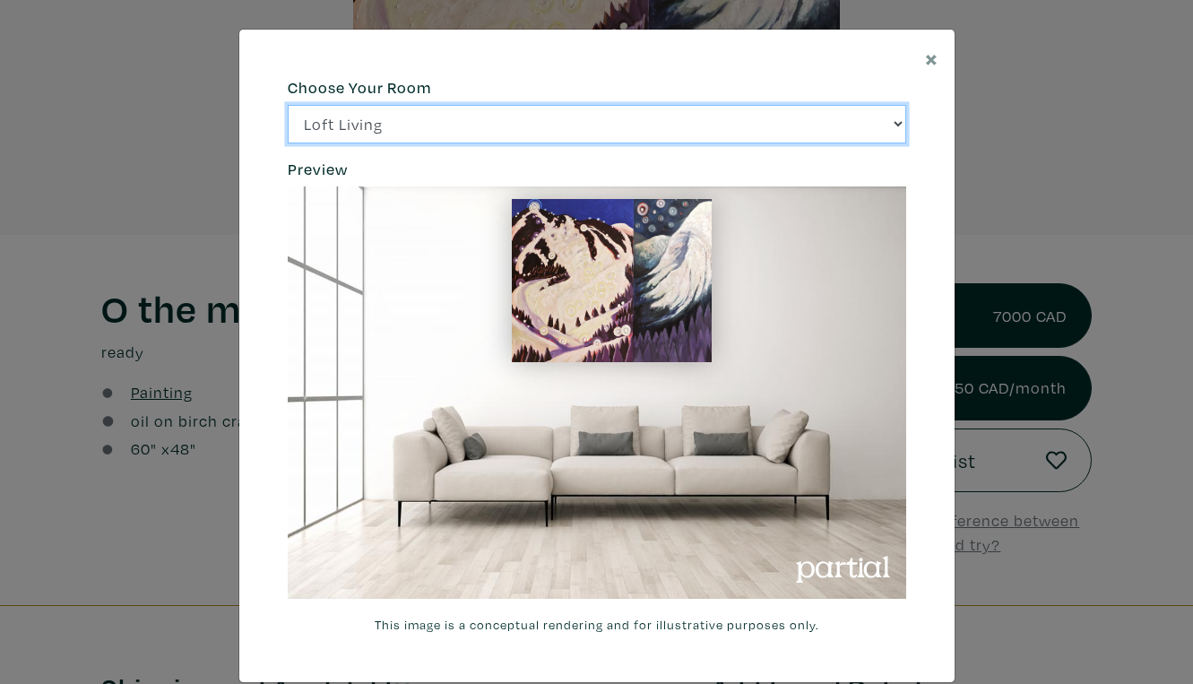
click option "Bright Bedroom" at bounding box center [0, 0] width 0 height 0
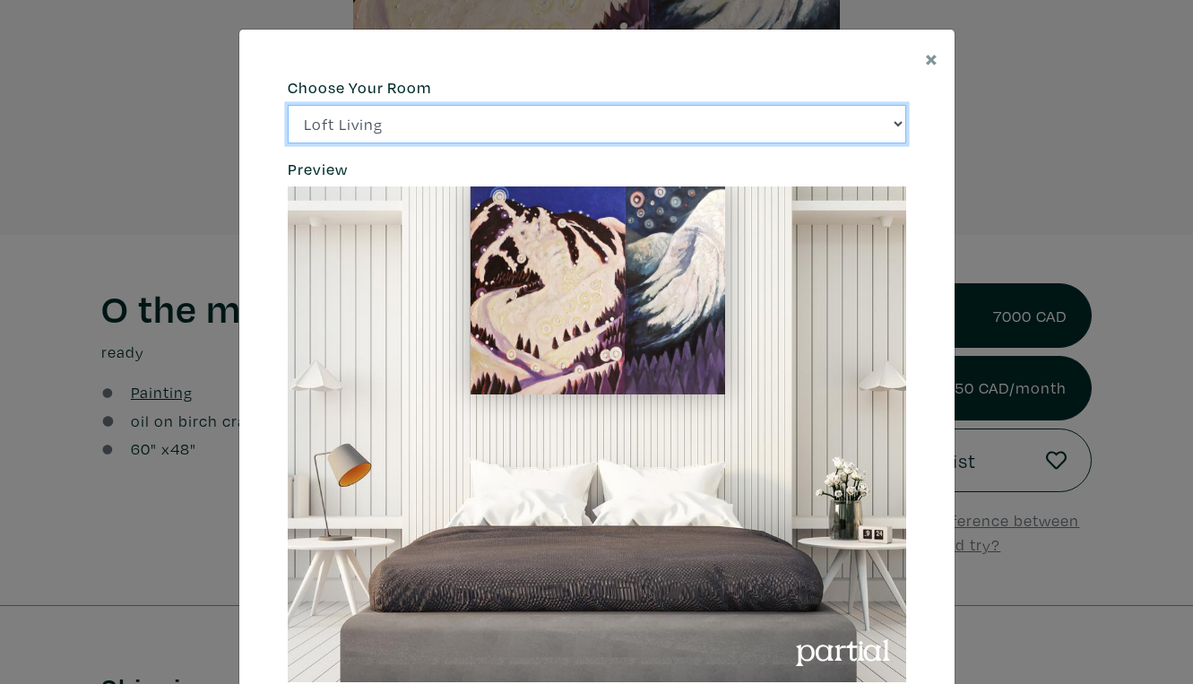
click option "City Office" at bounding box center [0, 0] width 0 height 0
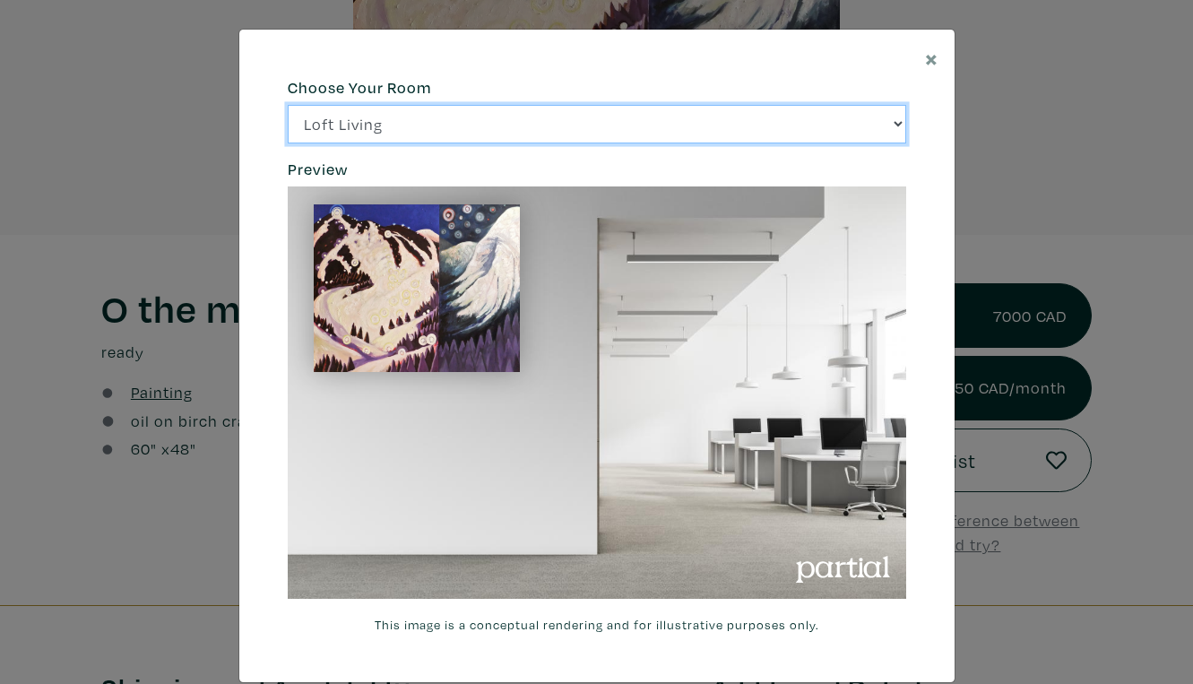
select select "/thumb/phpThumb.php?src=https%3A%2F%[DOMAIN_NAME]%2Fprojects%2Frendering%2Fimag…"
click option "Gallery Space" at bounding box center [0, 0] width 0 height 0
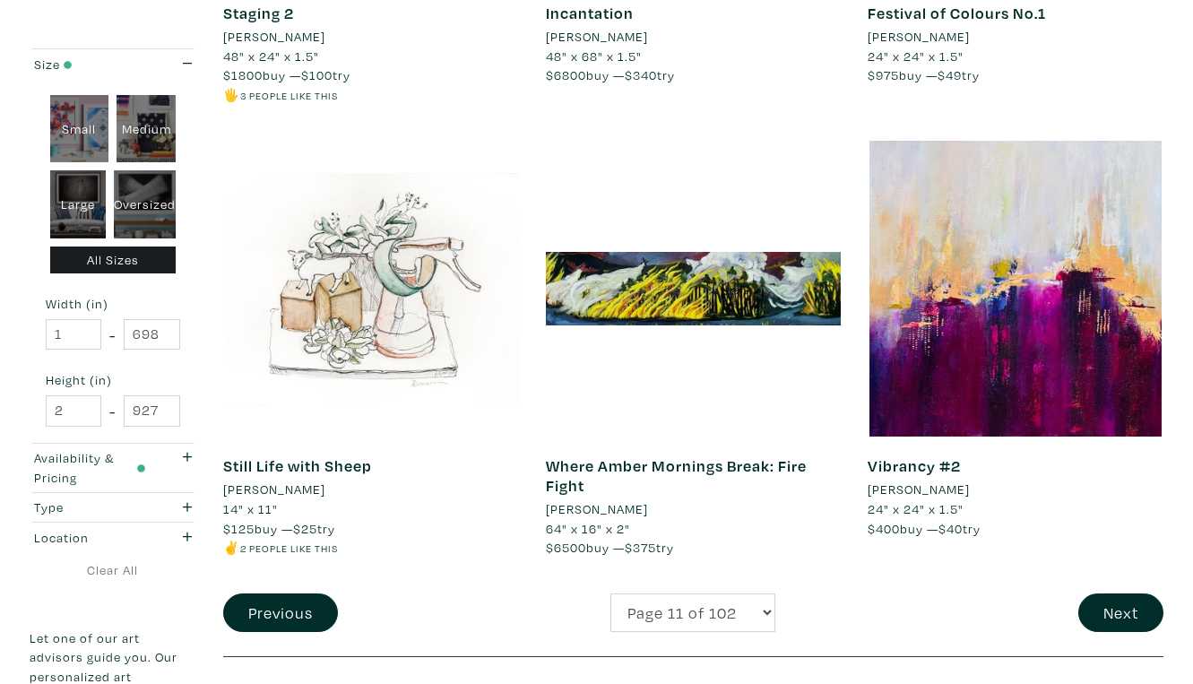
scroll to position [3333, 0]
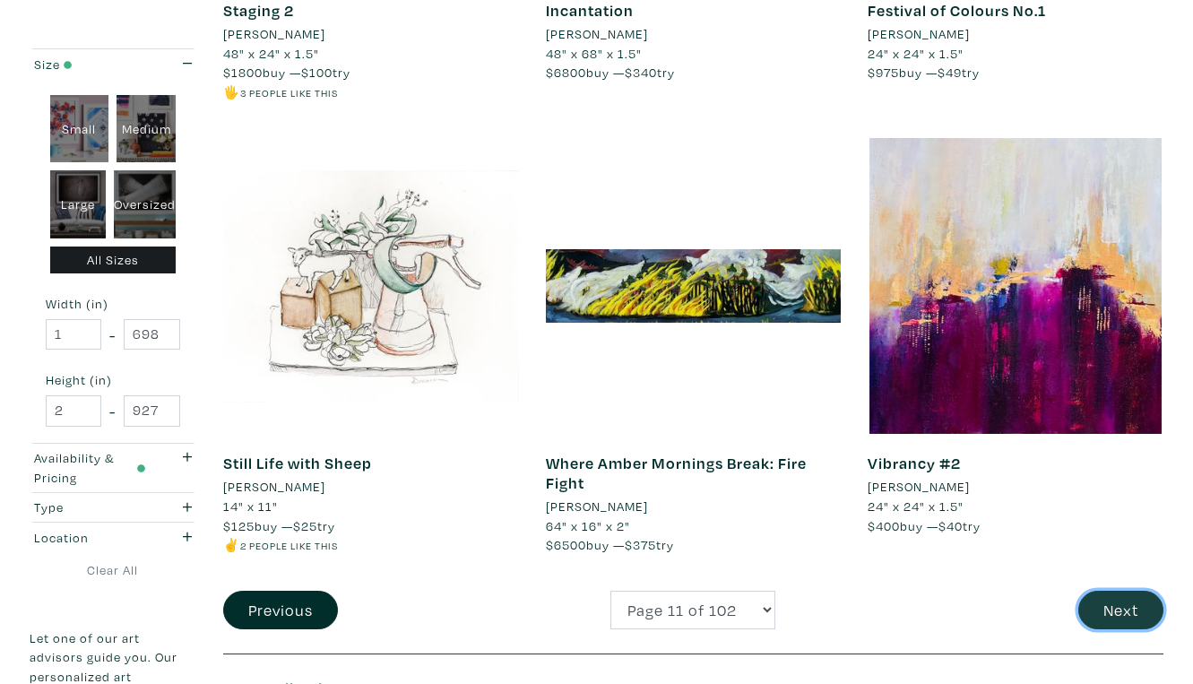
click at [1121, 590] on button "Next" at bounding box center [1120, 609] width 85 height 39
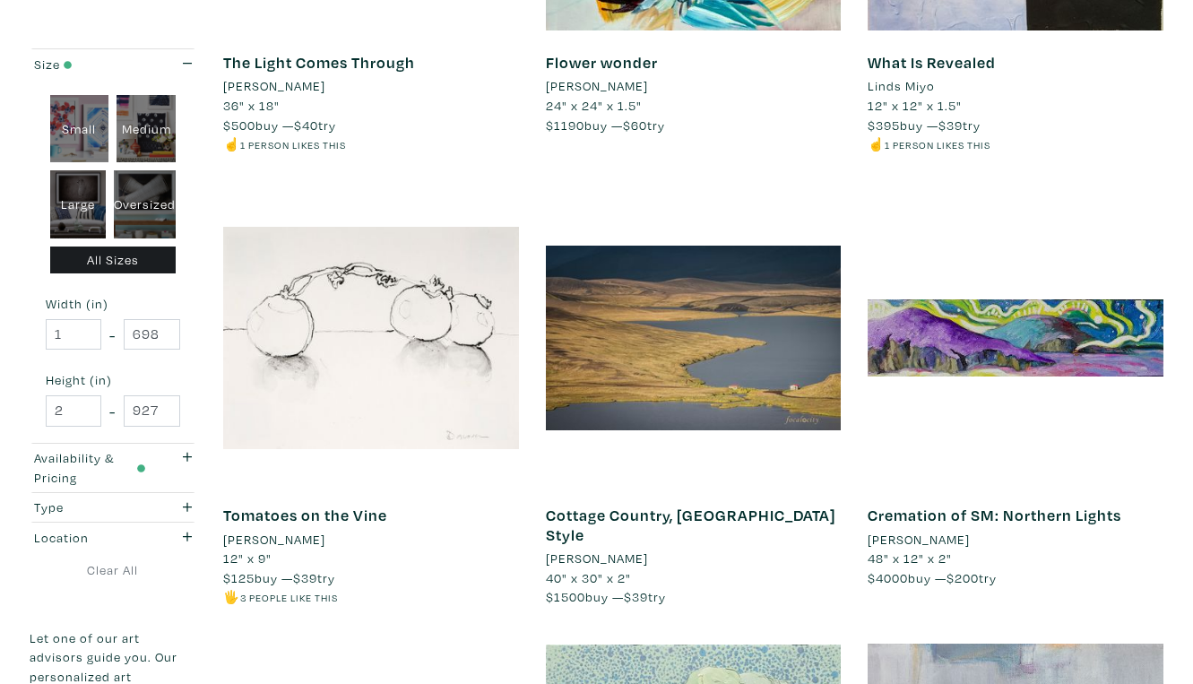
scroll to position [589, 0]
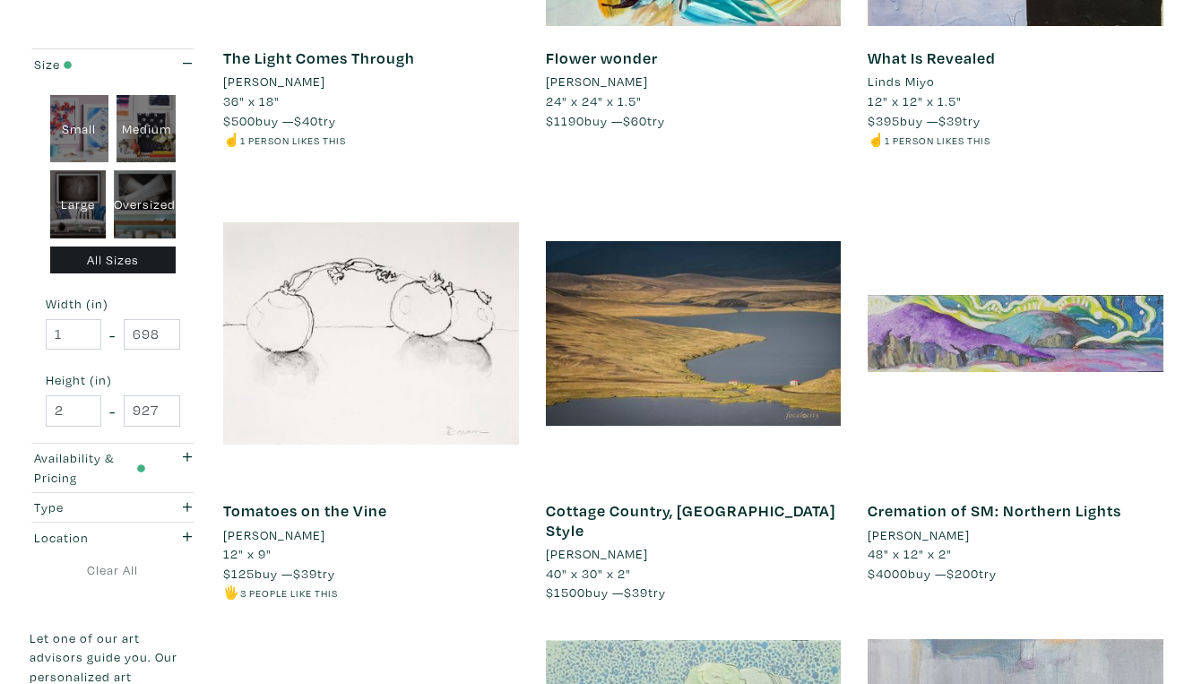
click at [1066, 295] on div at bounding box center [1015, 333] width 296 height 296
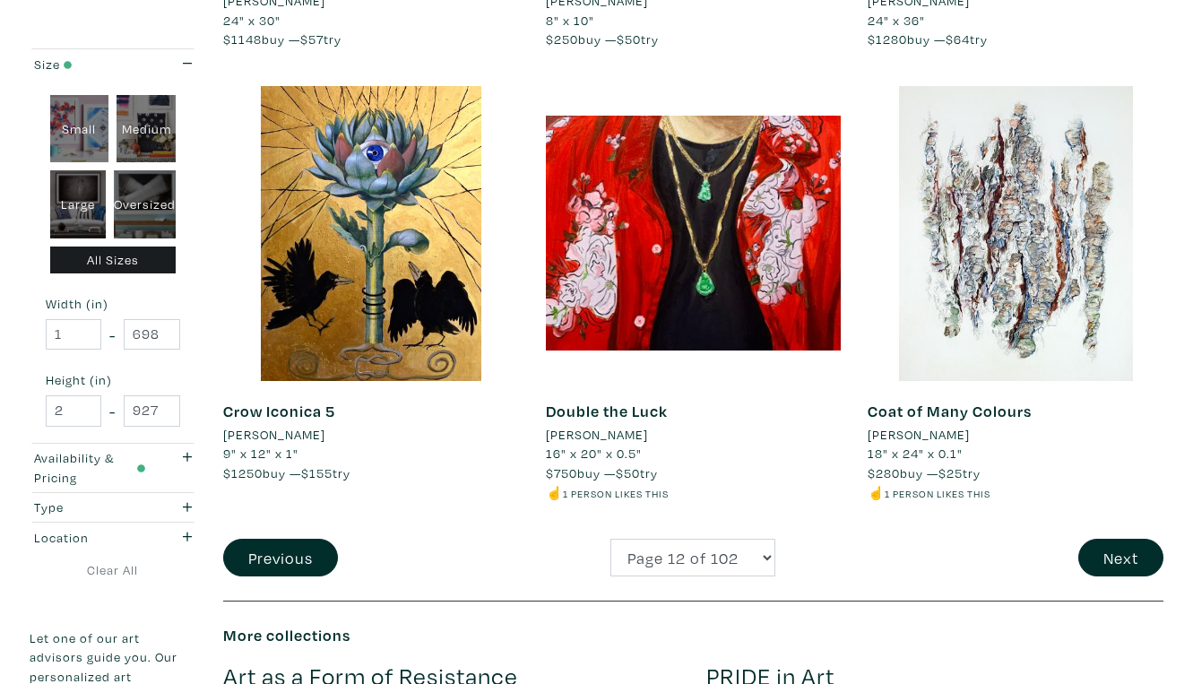
scroll to position [3391, 0]
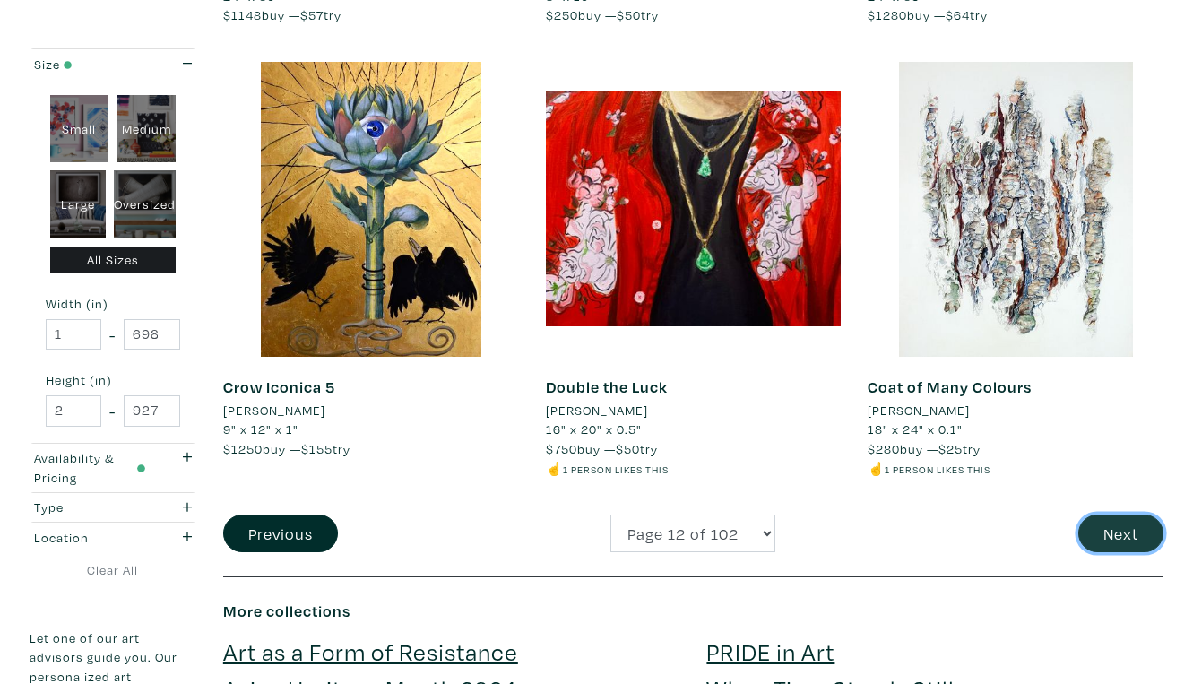
click at [1128, 514] on button "Next" at bounding box center [1120, 533] width 85 height 39
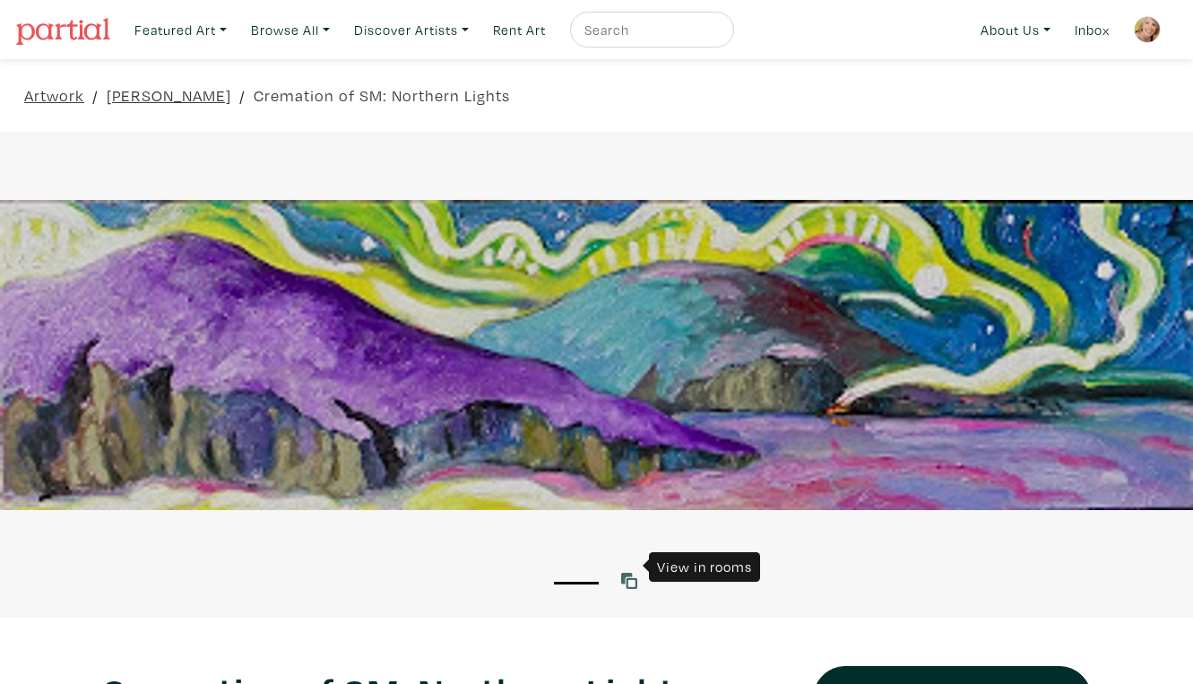
click at [630, 573] on icon at bounding box center [629, 581] width 16 height 16
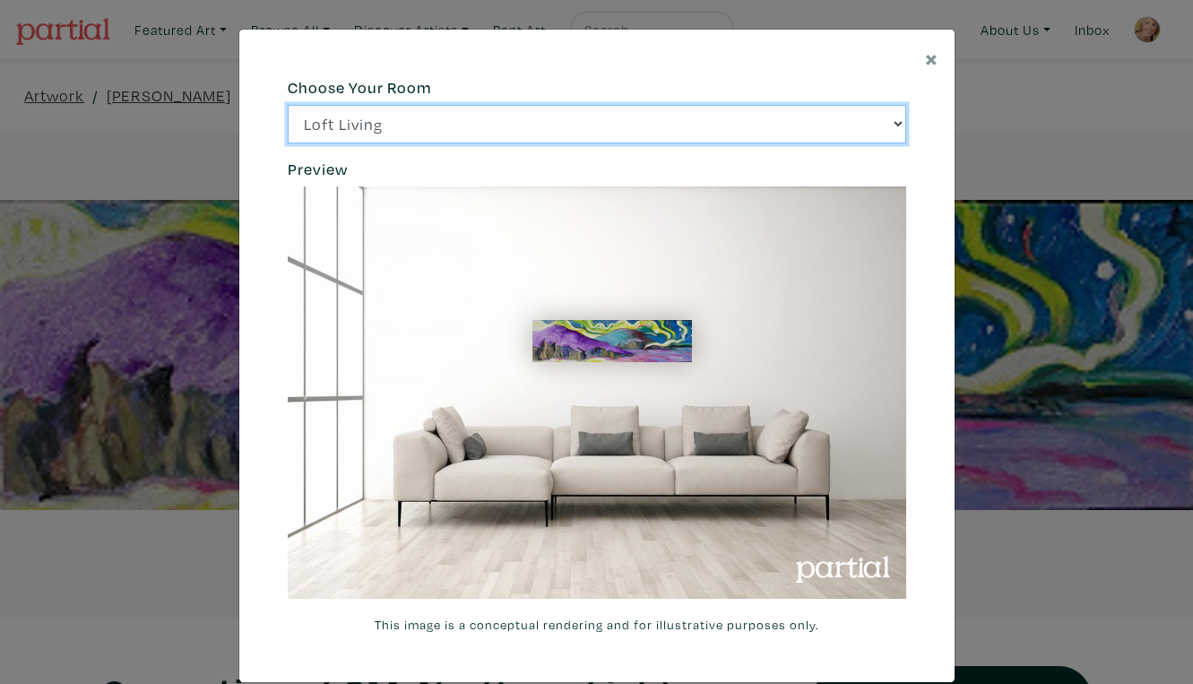
click option "Bright Bedroom" at bounding box center [0, 0] width 0 height 0
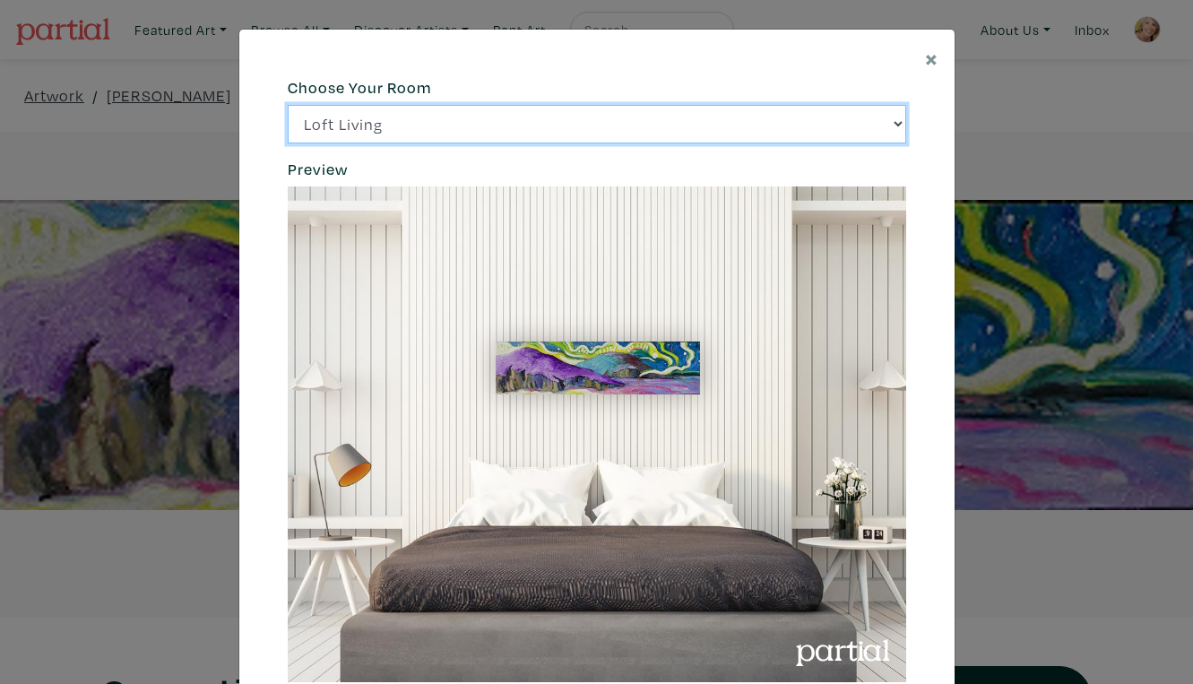
click option "City Office" at bounding box center [0, 0] width 0 height 0
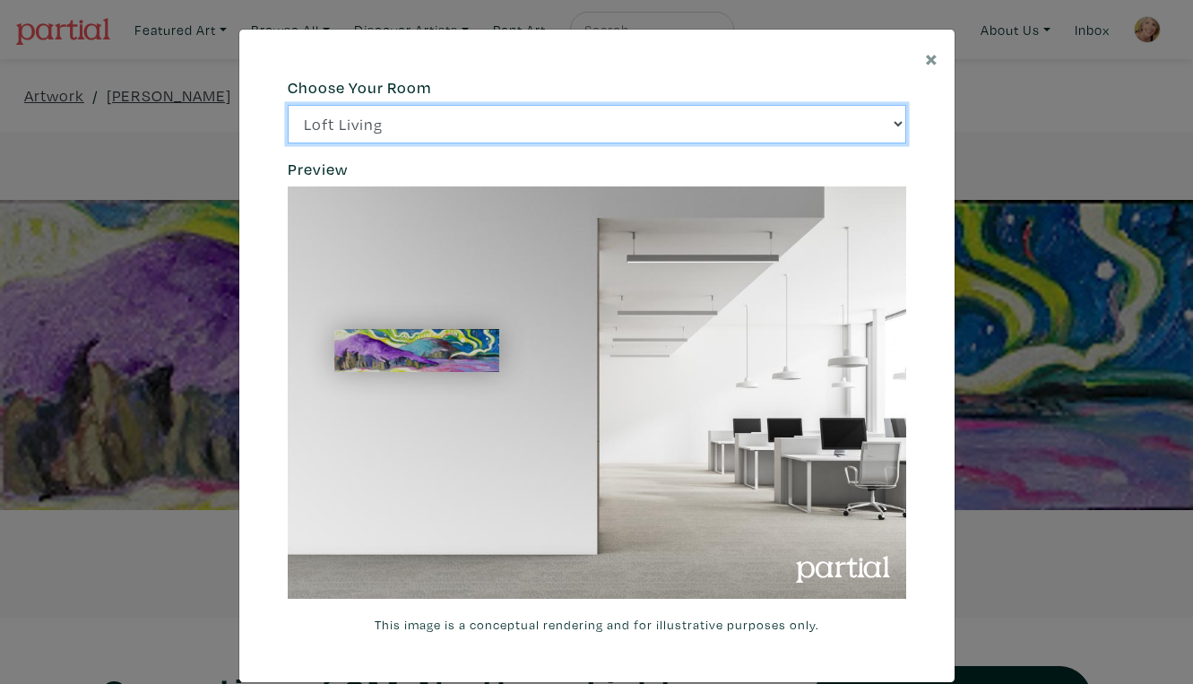
select select "/thumb/phpThumb.php?src=https%3A%2F%2Flabs.partial.gallery%2Fprojects%2Frenderi…"
click option "Gallery Space" at bounding box center [0, 0] width 0 height 0
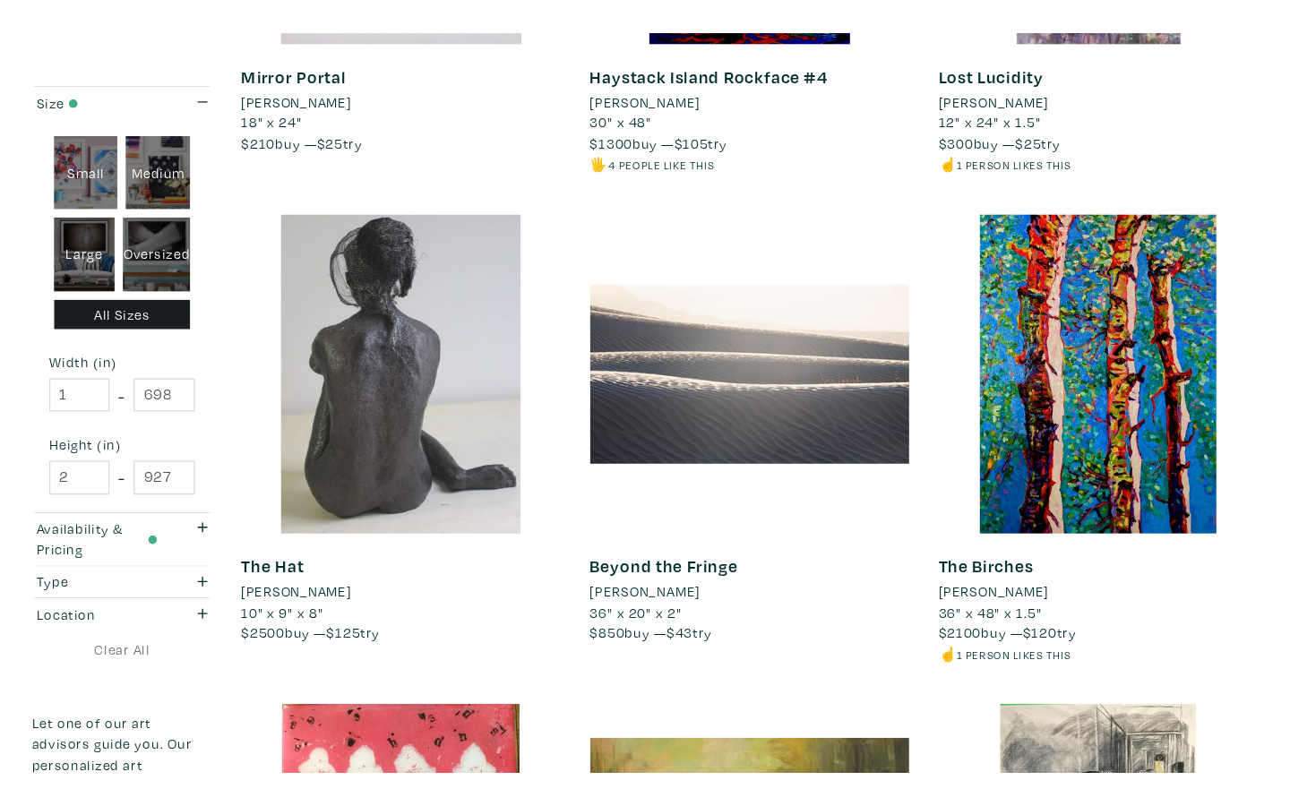
scroll to position [1995, 0]
